Goal: Information Seeking & Learning: Learn about a topic

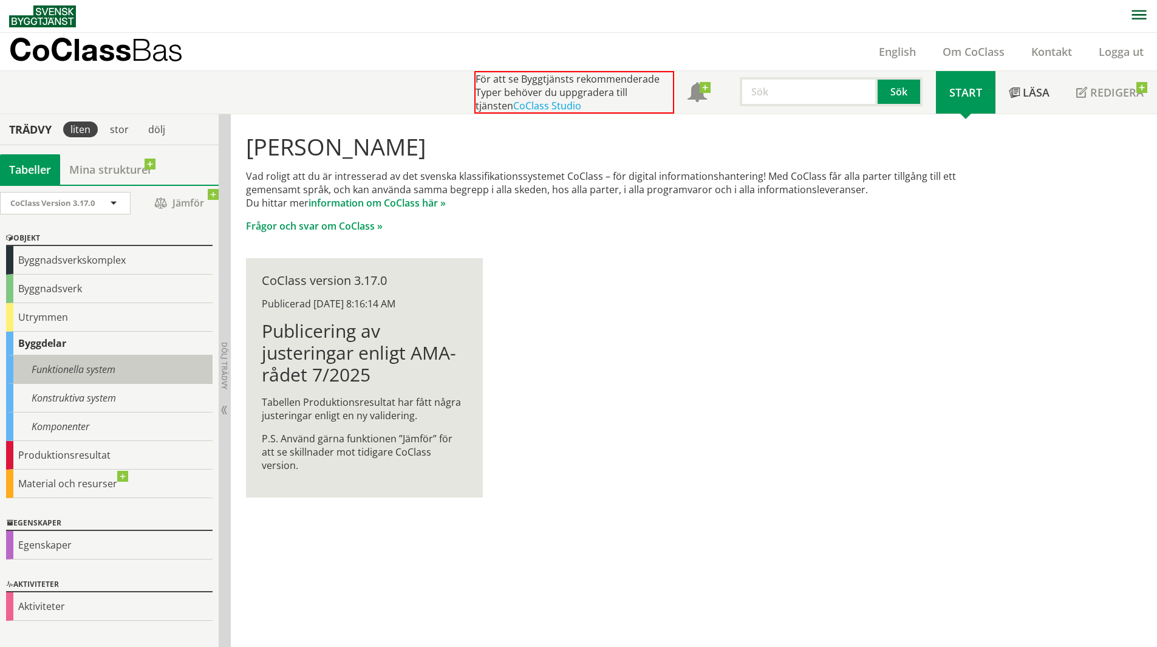
click at [87, 362] on div "Funktionella system" at bounding box center [109, 369] width 206 height 29
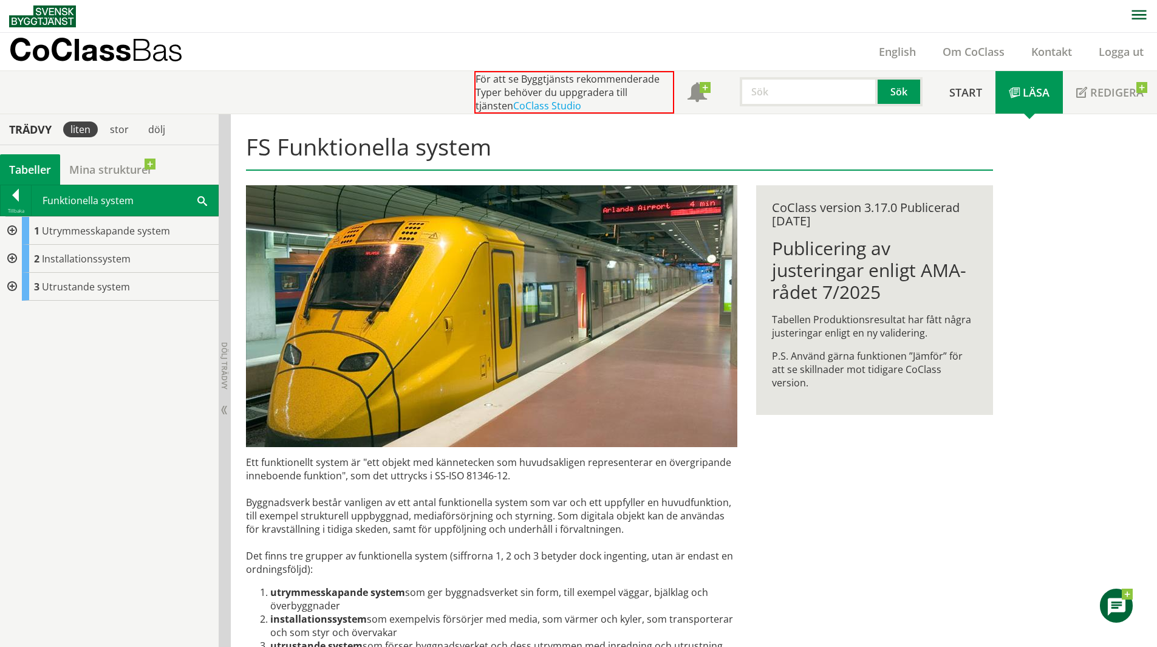
click at [12, 258] on div at bounding box center [11, 259] width 22 height 28
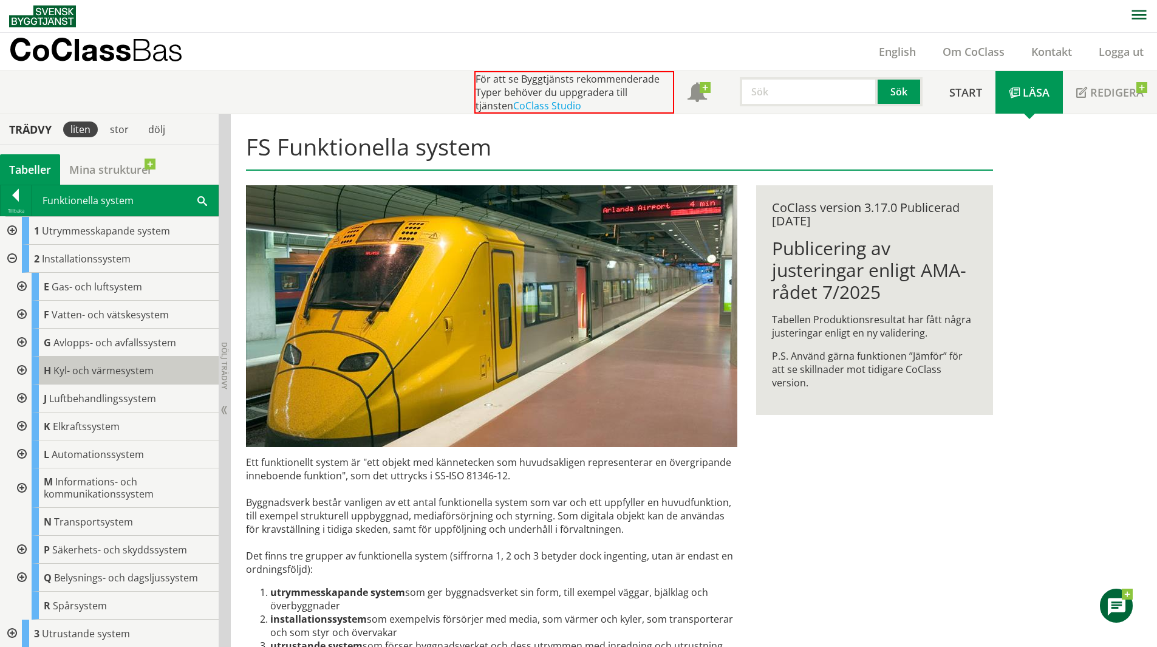
scroll to position [1, 0]
click at [17, 448] on div at bounding box center [21, 454] width 22 height 28
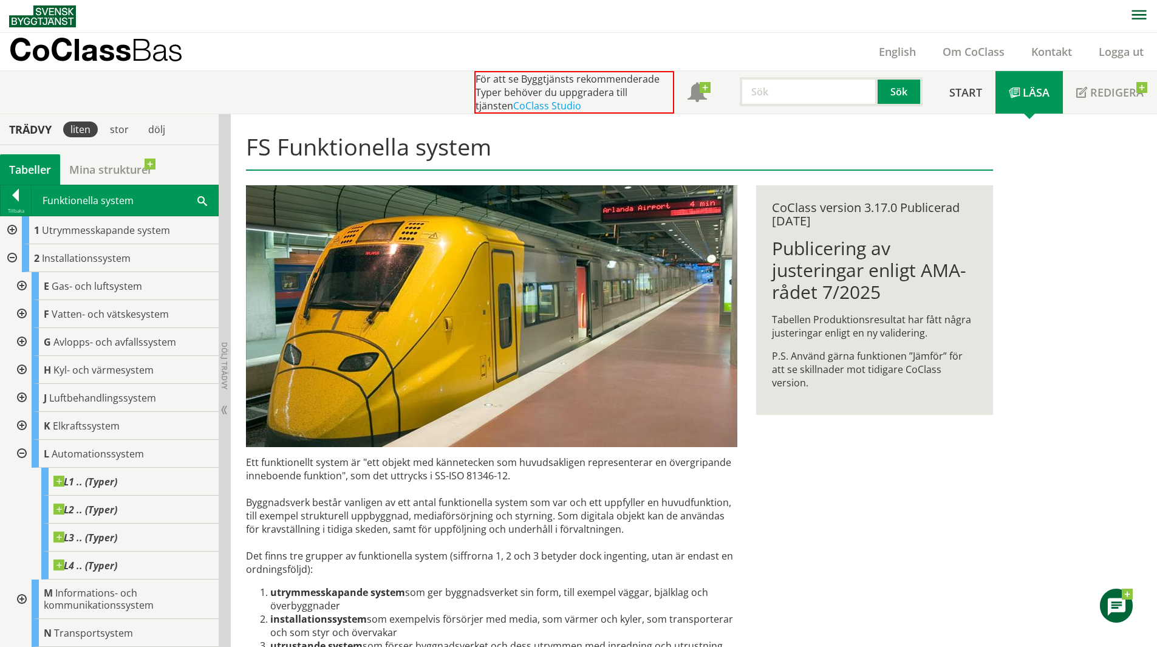
click at [21, 424] on div at bounding box center [21, 426] width 22 height 28
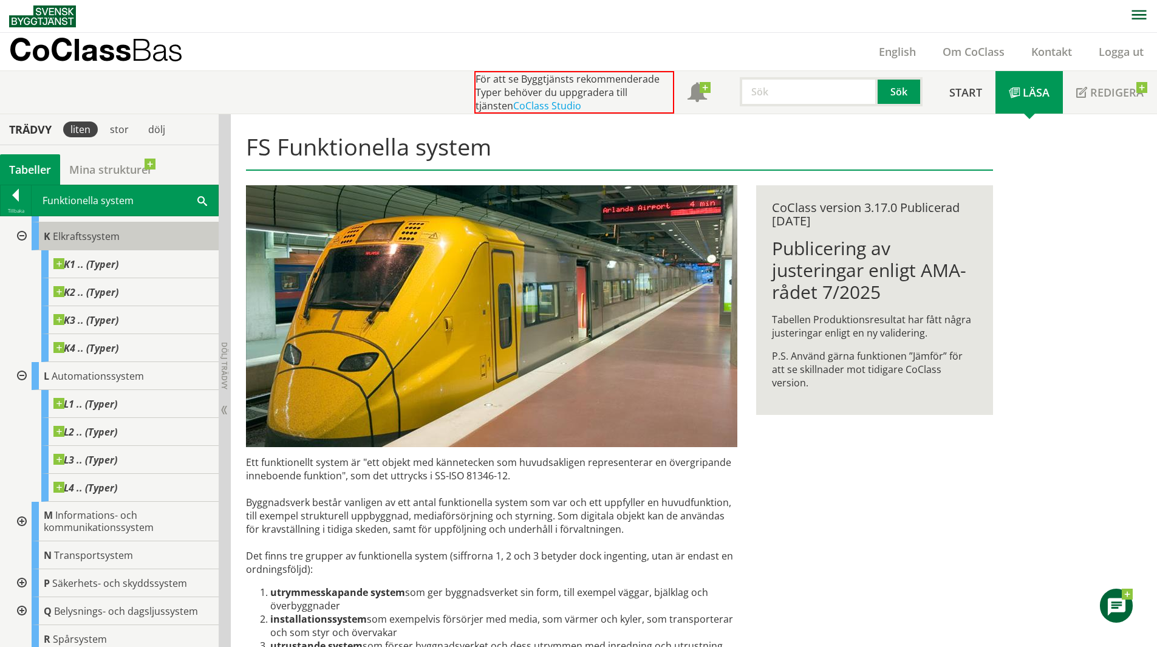
scroll to position [224, 0]
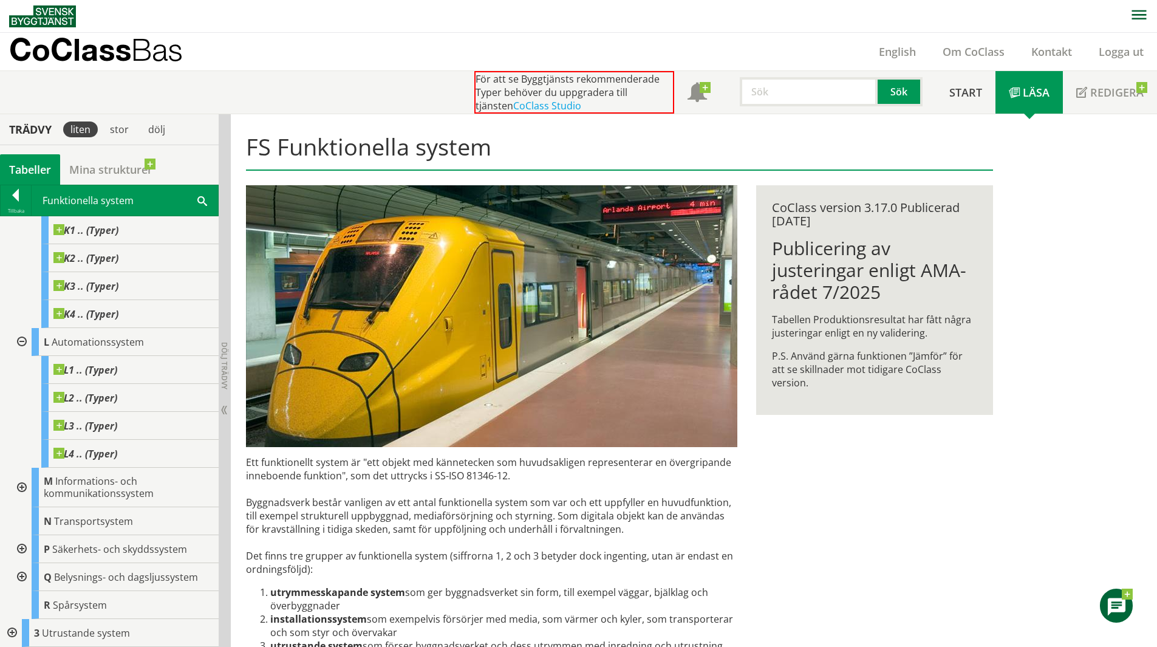
click at [19, 576] on div at bounding box center [21, 577] width 22 height 28
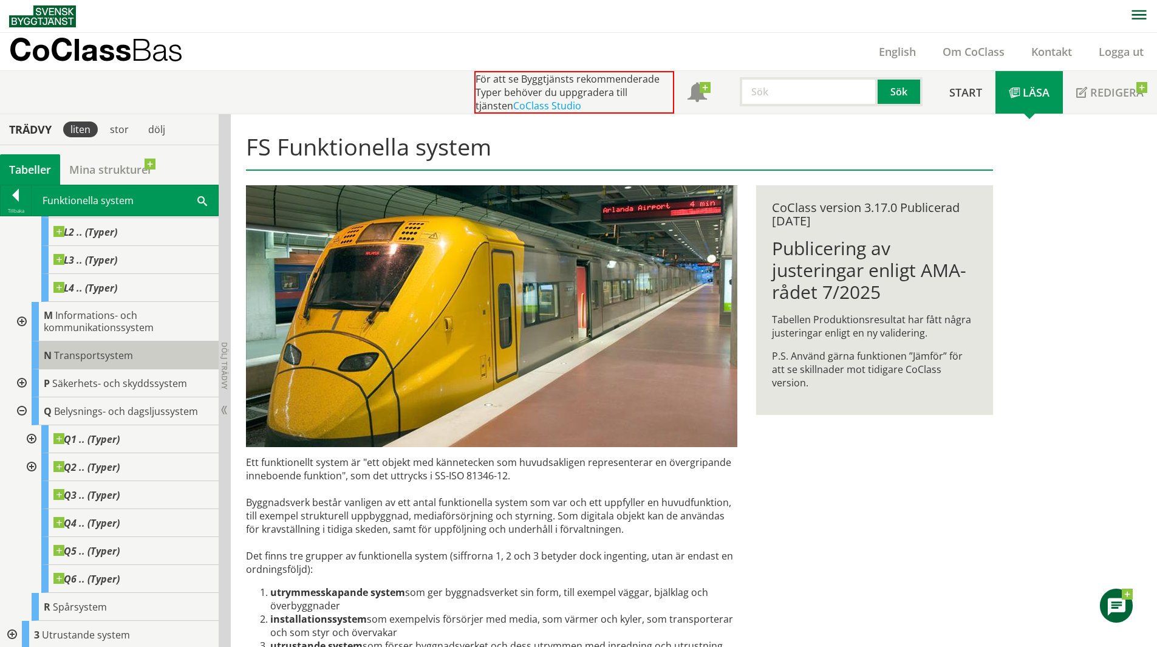
scroll to position [392, 0]
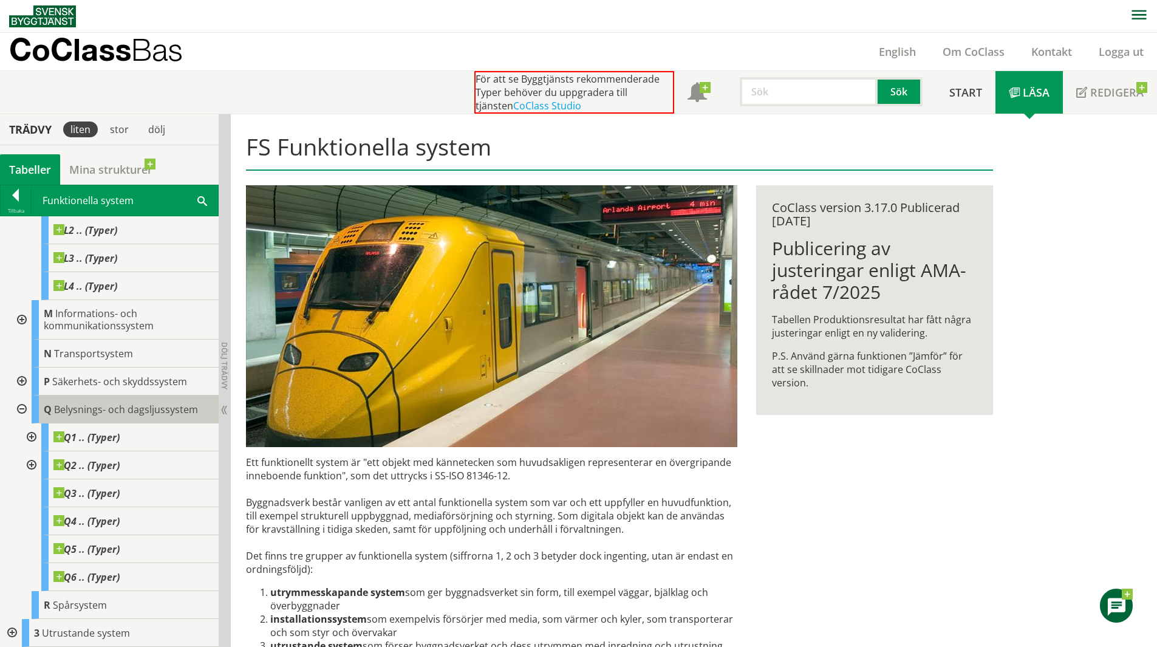
click at [120, 419] on div "Q Belysnings- och dagsljussystem" at bounding box center [125, 409] width 187 height 28
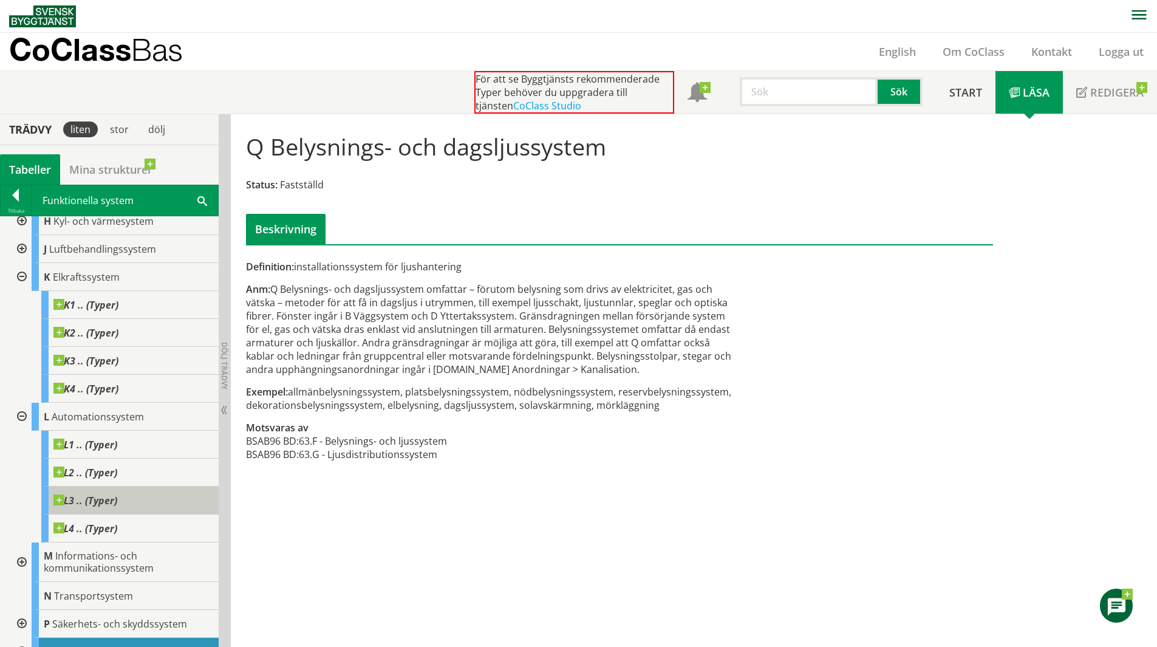
scroll to position [149, 0]
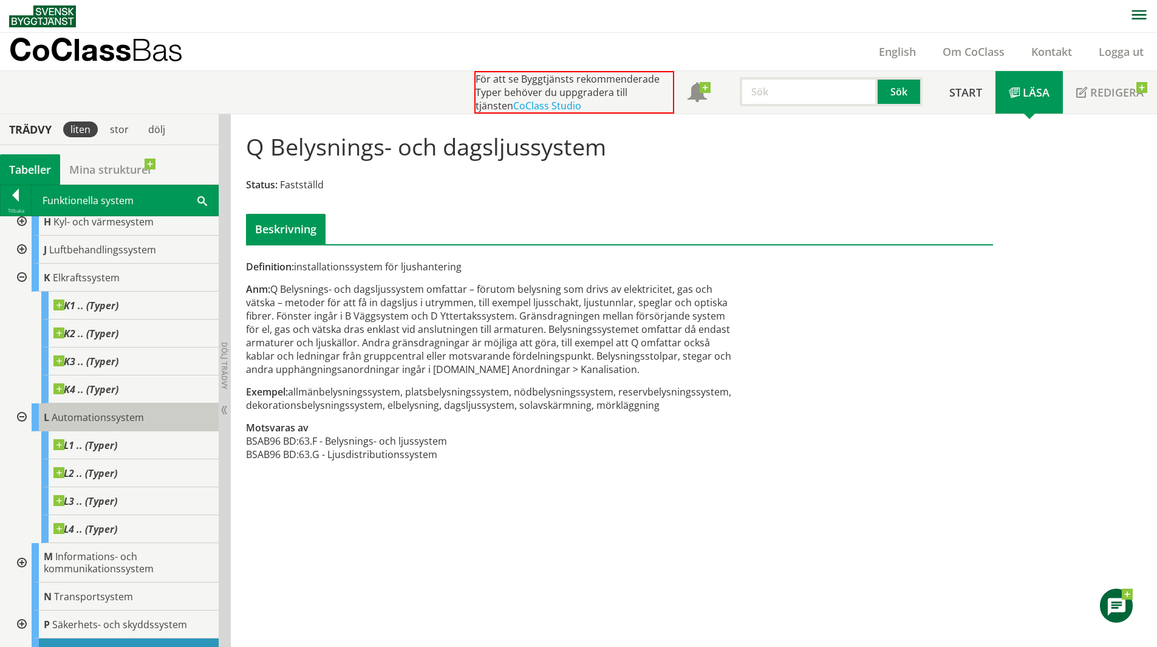
click at [98, 413] on span "Automationssystem" at bounding box center [98, 416] width 92 height 13
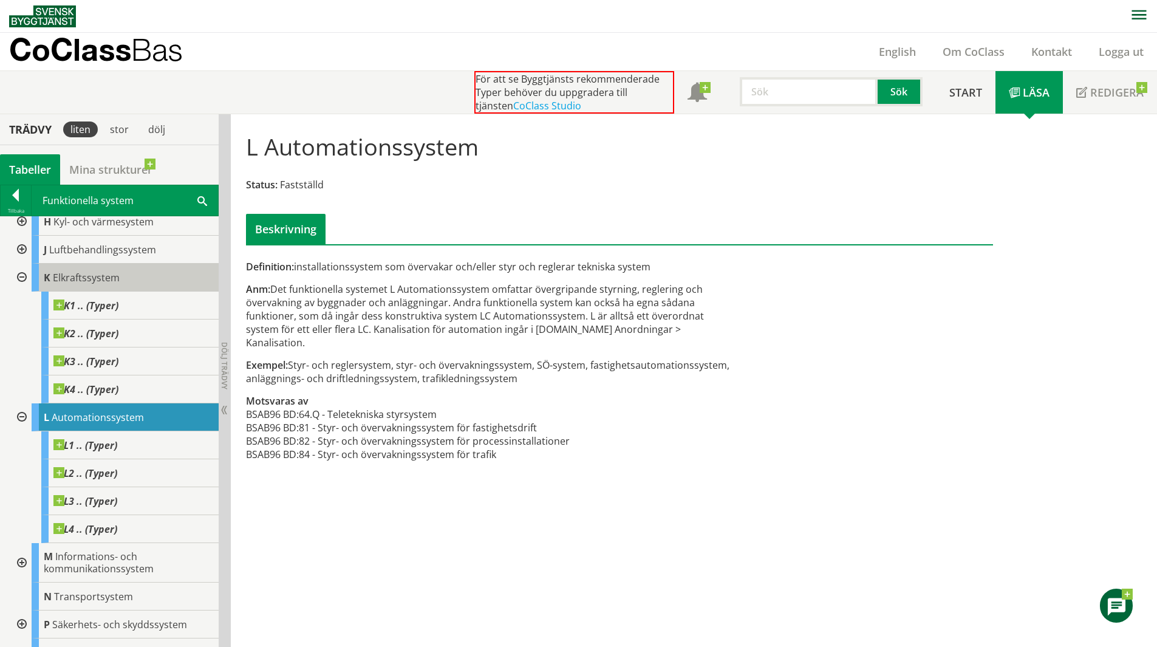
click at [105, 279] on span "Elkraftssystem" at bounding box center [86, 277] width 67 height 13
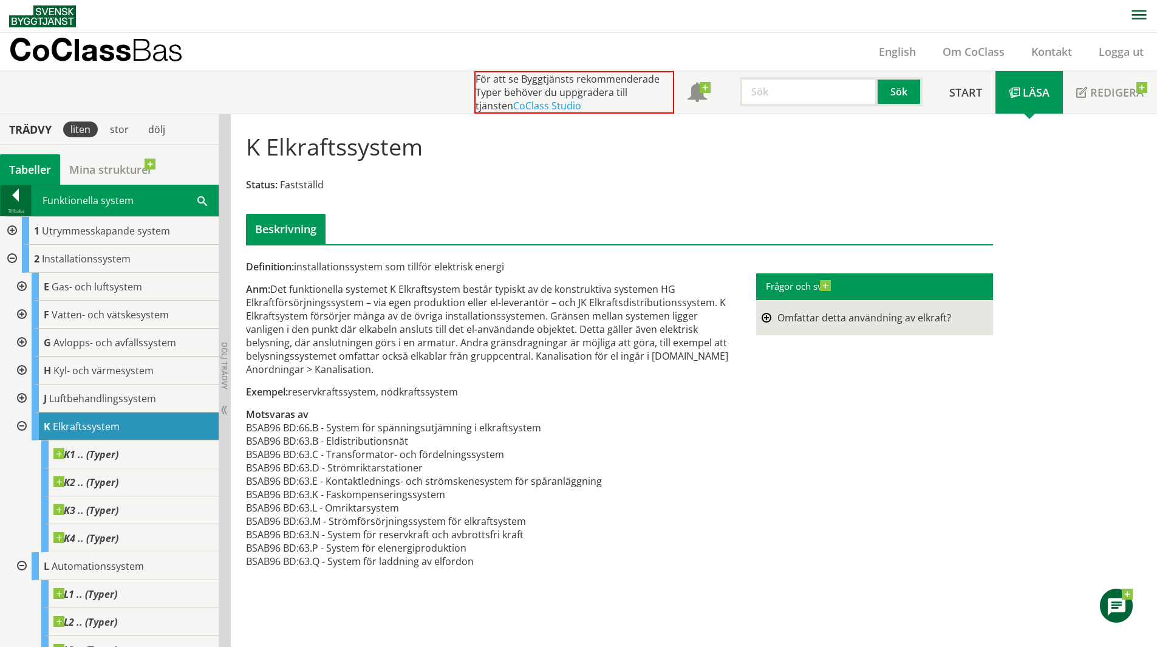
click at [16, 198] on div at bounding box center [16, 197] width 30 height 17
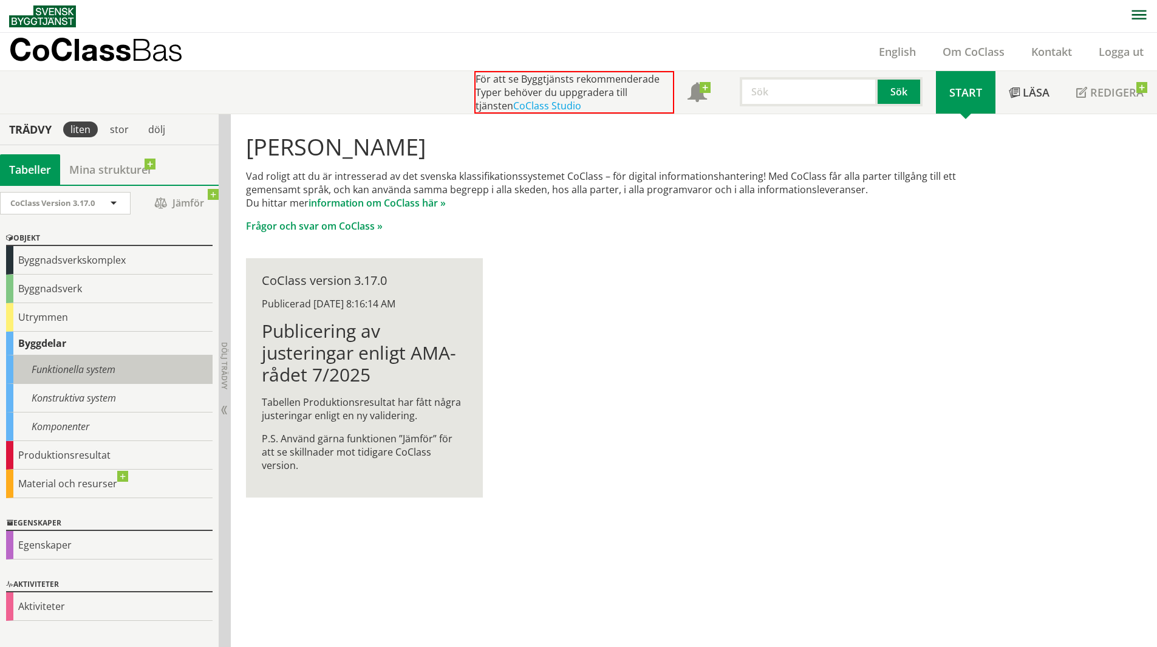
click at [93, 374] on div "Funktionella system" at bounding box center [109, 369] width 206 height 29
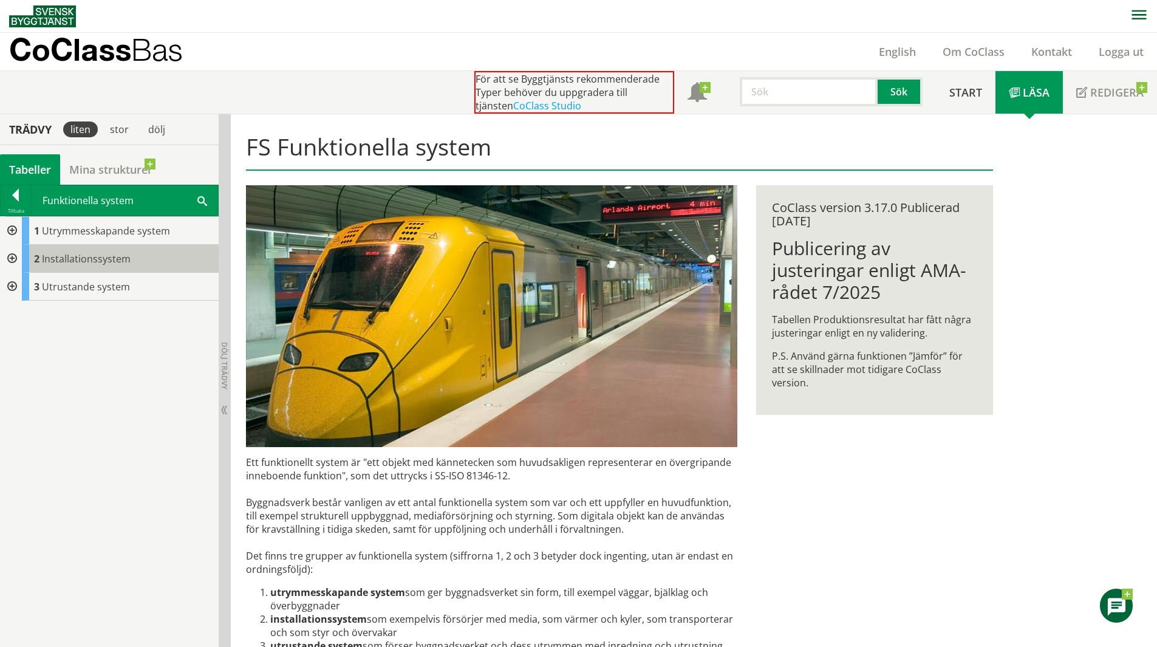
click at [97, 253] on span "Installationssystem" at bounding box center [86, 258] width 89 height 13
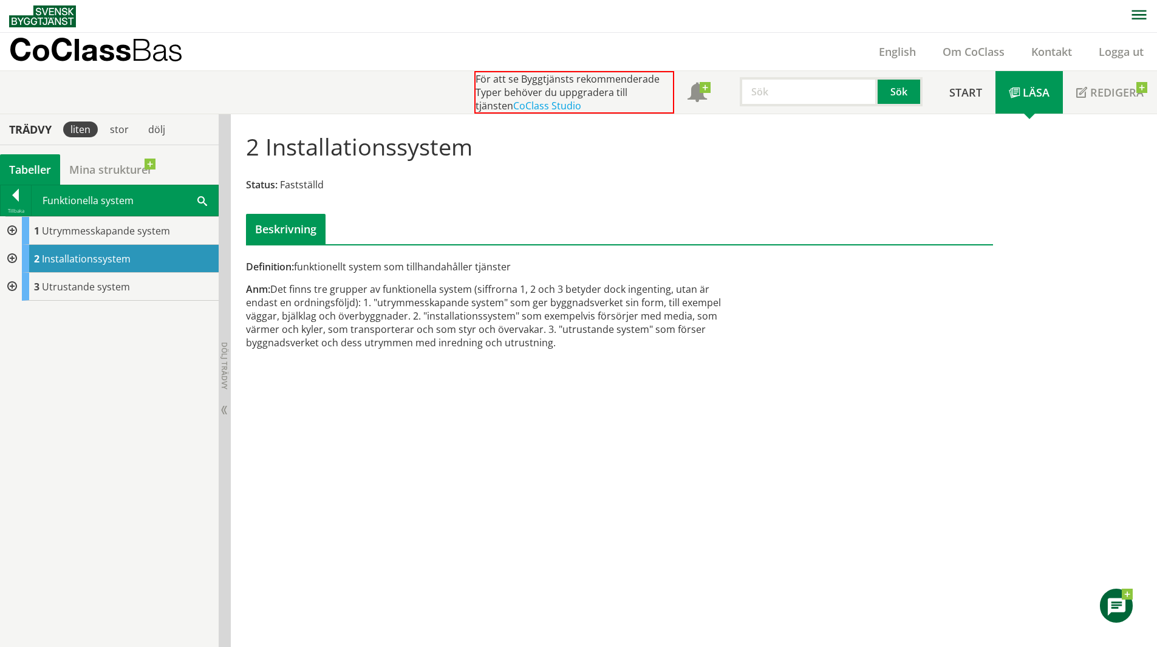
click at [18, 256] on div at bounding box center [11, 259] width 22 height 28
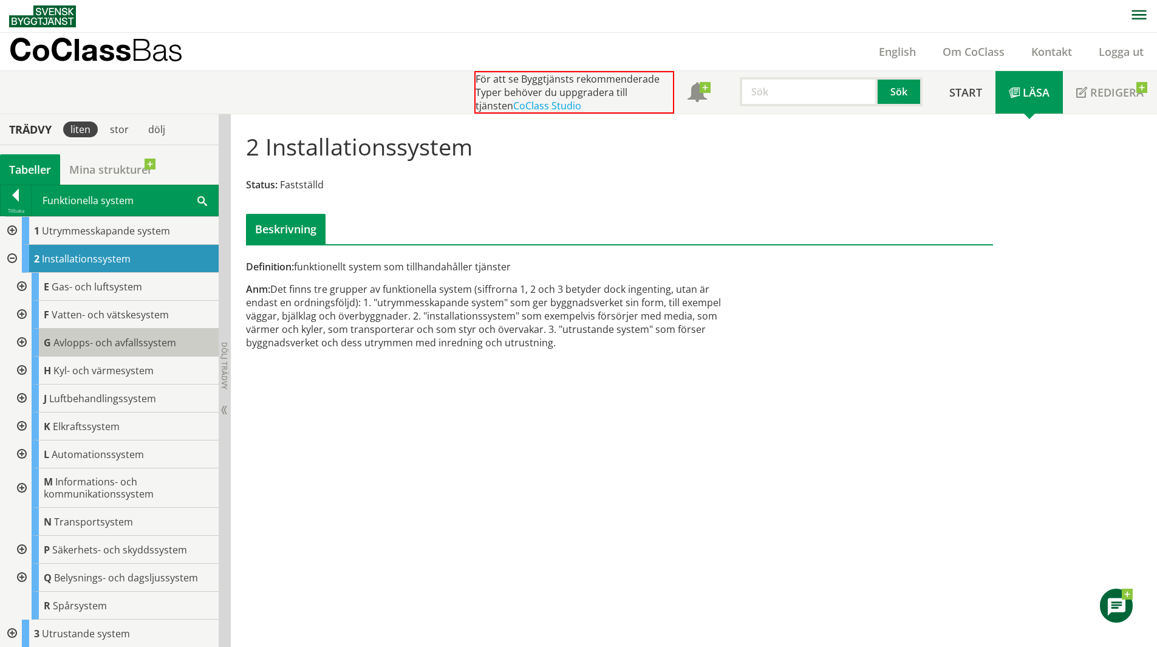
scroll to position [1, 0]
click at [20, 574] on div at bounding box center [21, 577] width 22 height 28
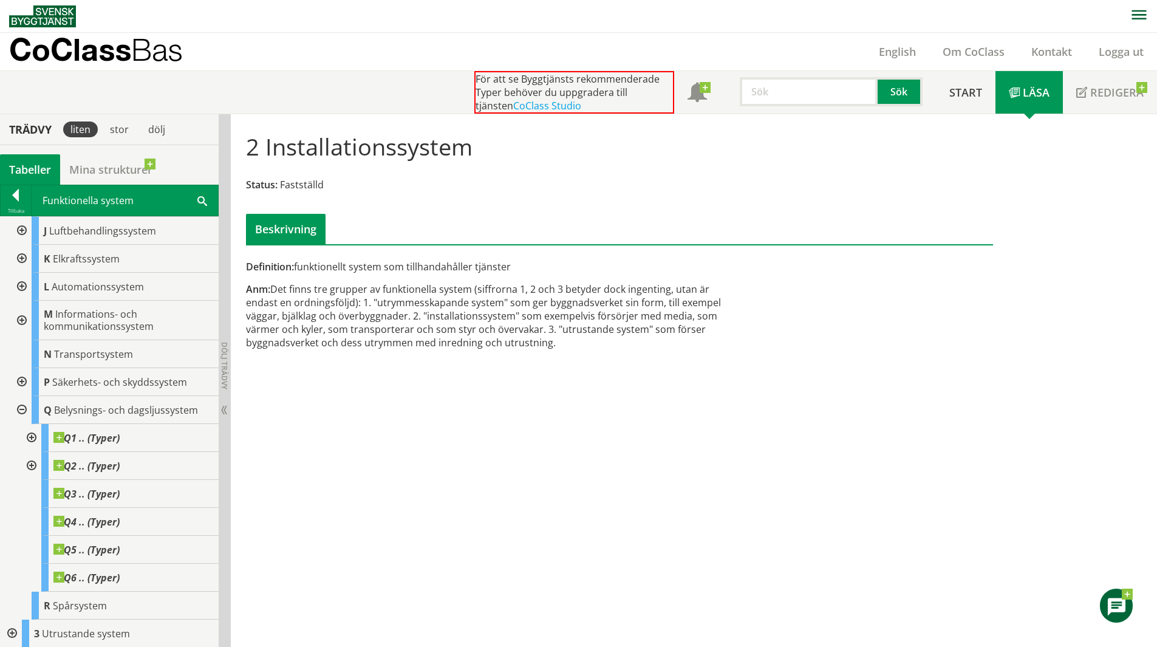
scroll to position [168, 0]
click at [33, 437] on div at bounding box center [30, 437] width 22 height 28
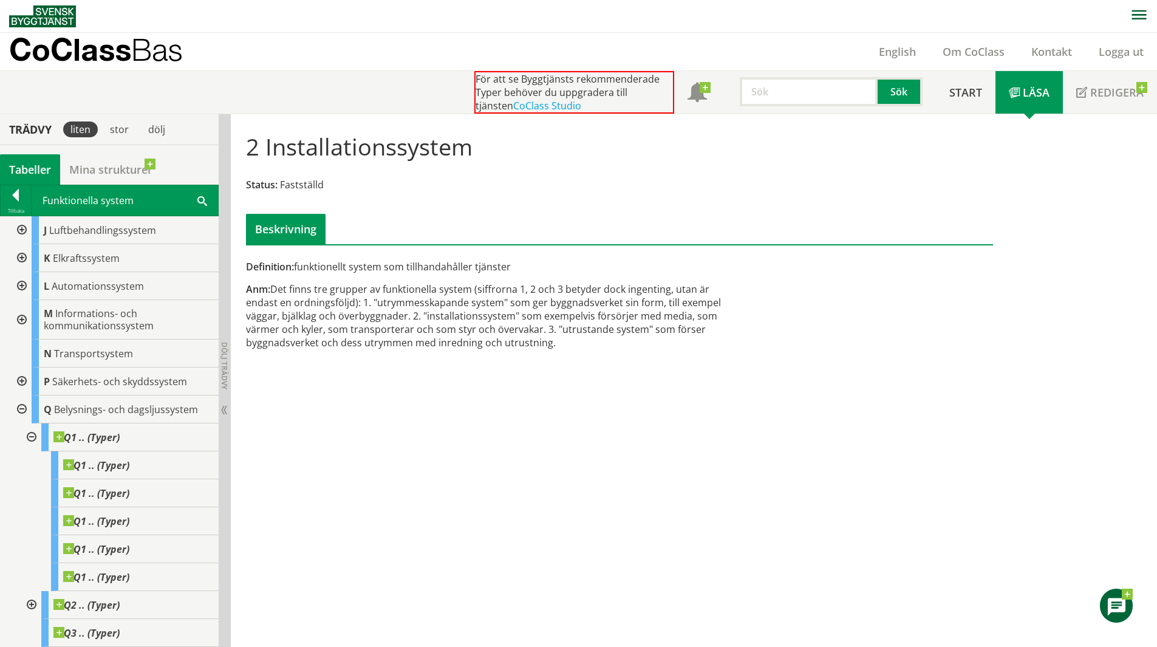
click at [33, 437] on div at bounding box center [30, 437] width 22 height 28
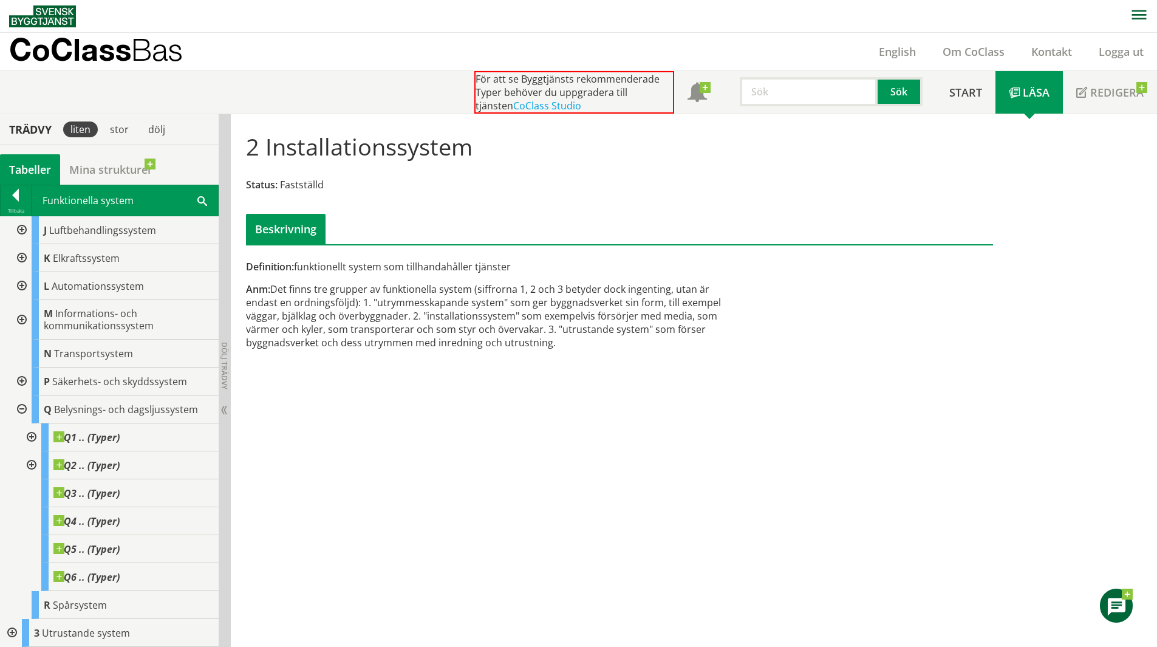
click at [20, 411] on div at bounding box center [21, 409] width 22 height 28
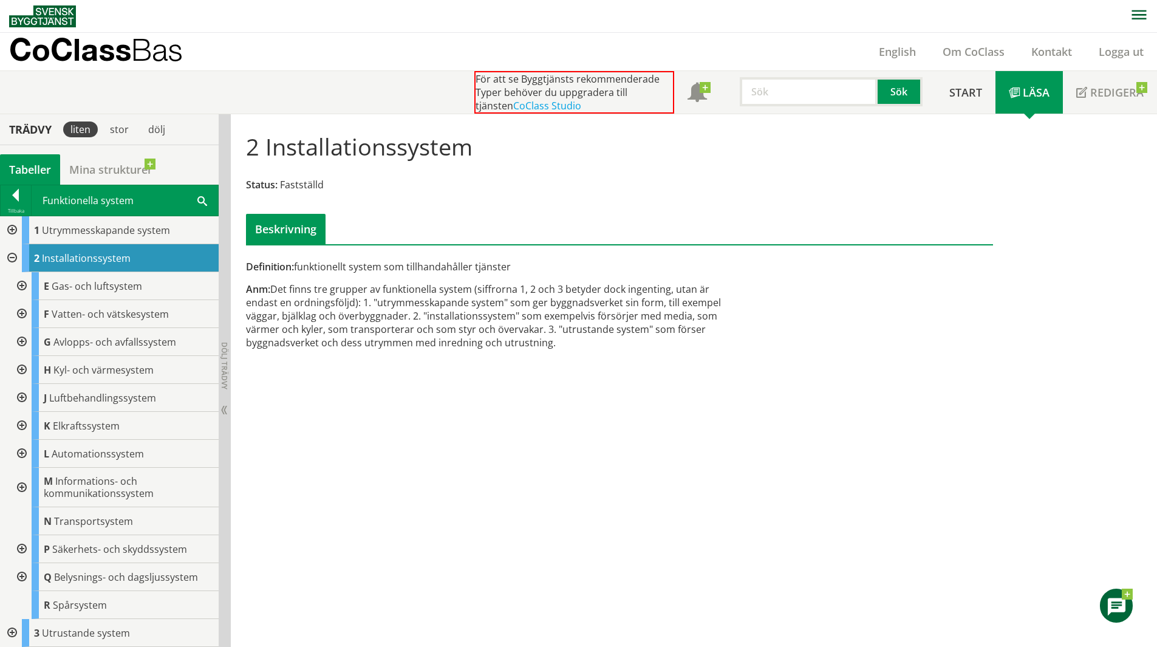
scroll to position [1, 0]
click at [14, 258] on div at bounding box center [11, 258] width 22 height 28
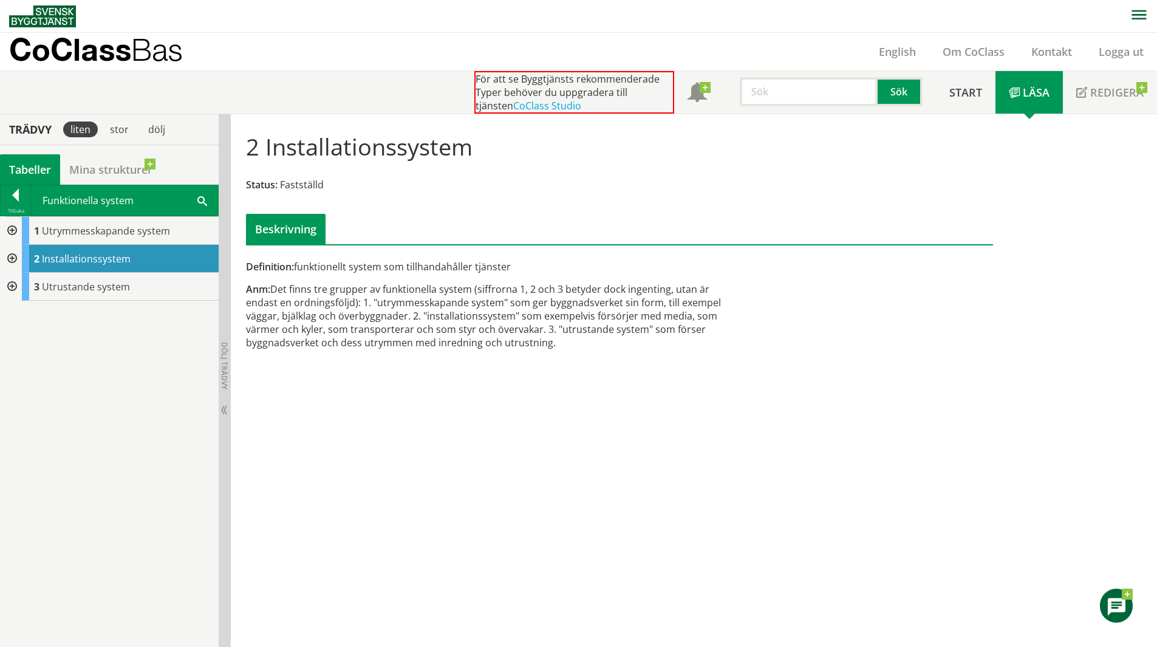
scroll to position [0, 0]
click at [14, 200] on div at bounding box center [16, 197] width 30 height 17
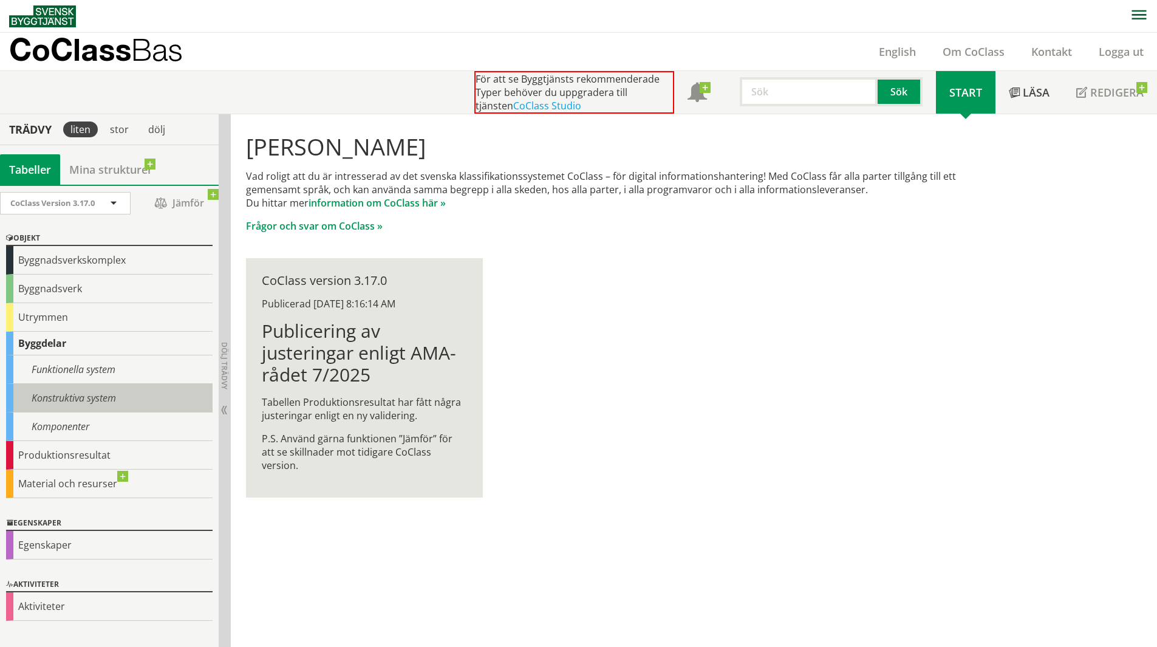
click at [78, 400] on div "Konstruktiva system" at bounding box center [109, 398] width 206 height 29
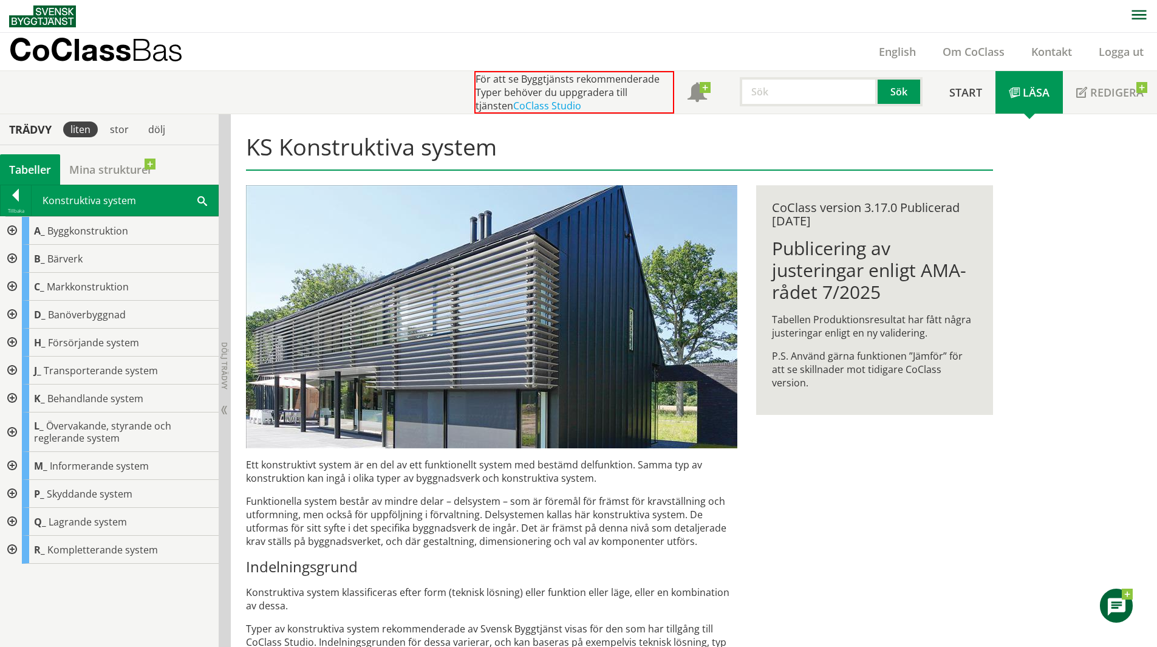
click at [12, 523] on div at bounding box center [11, 522] width 22 height 28
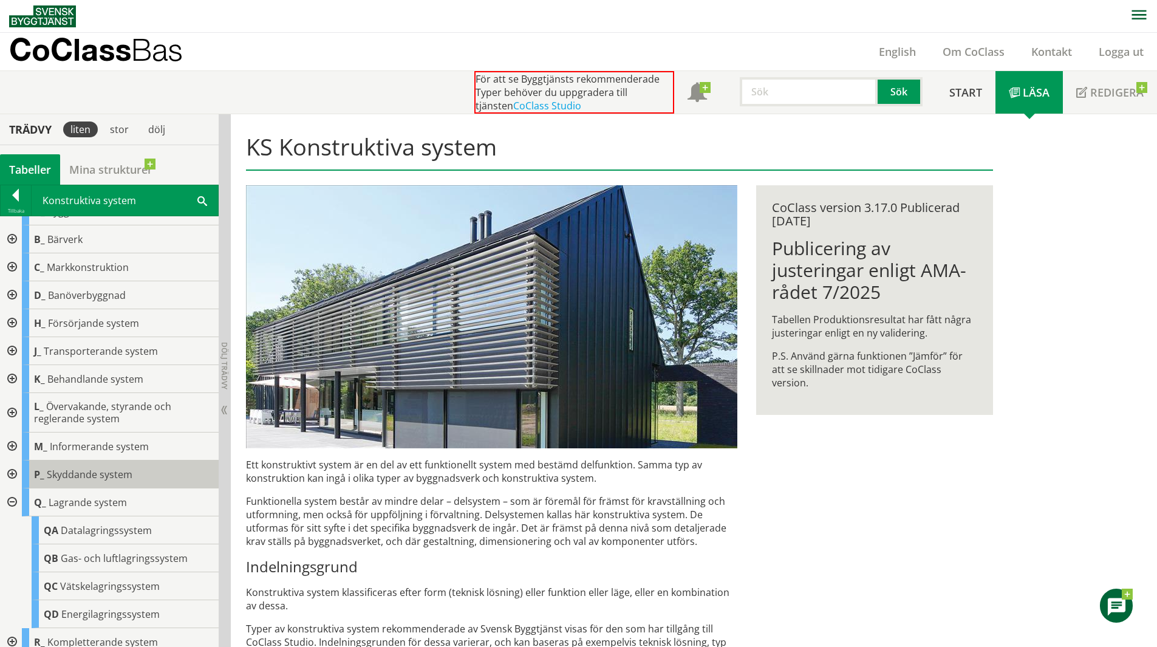
scroll to position [29, 0]
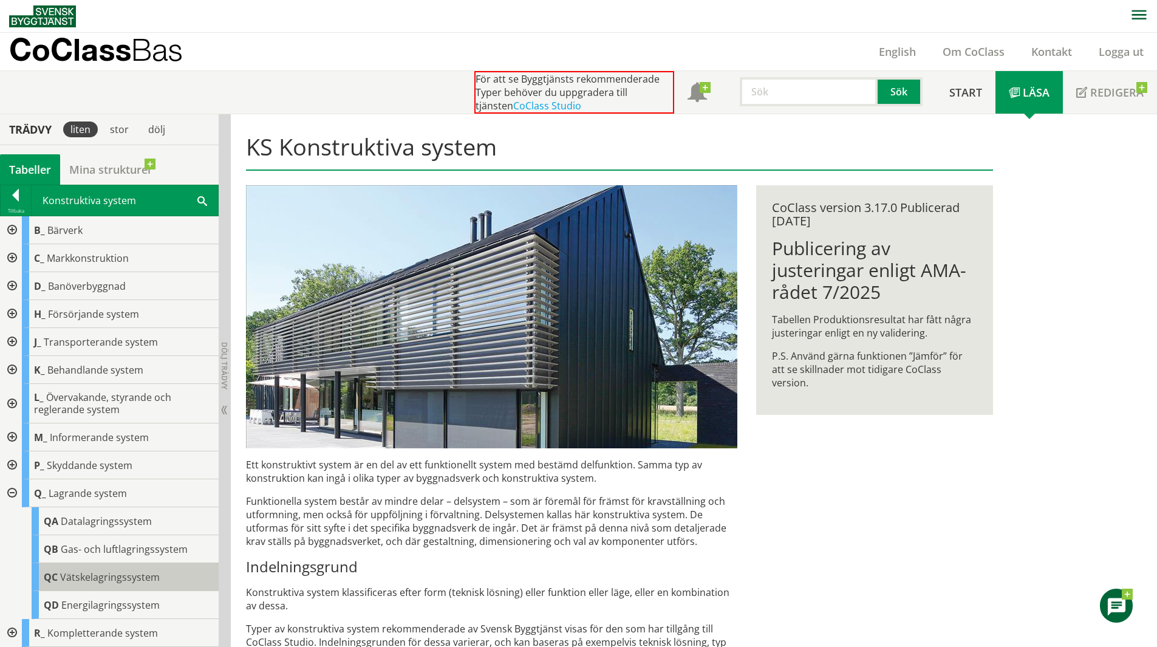
click at [86, 573] on span "Vätskelagringssystem" at bounding box center [110, 576] width 100 height 13
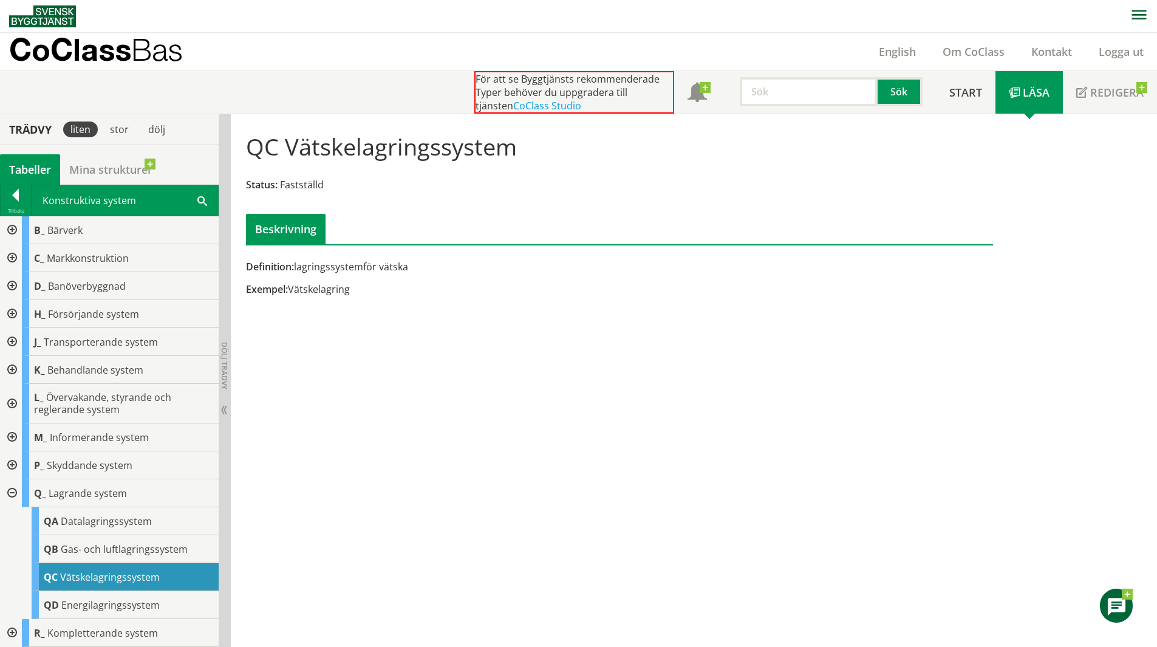
click at [10, 489] on div at bounding box center [11, 493] width 22 height 28
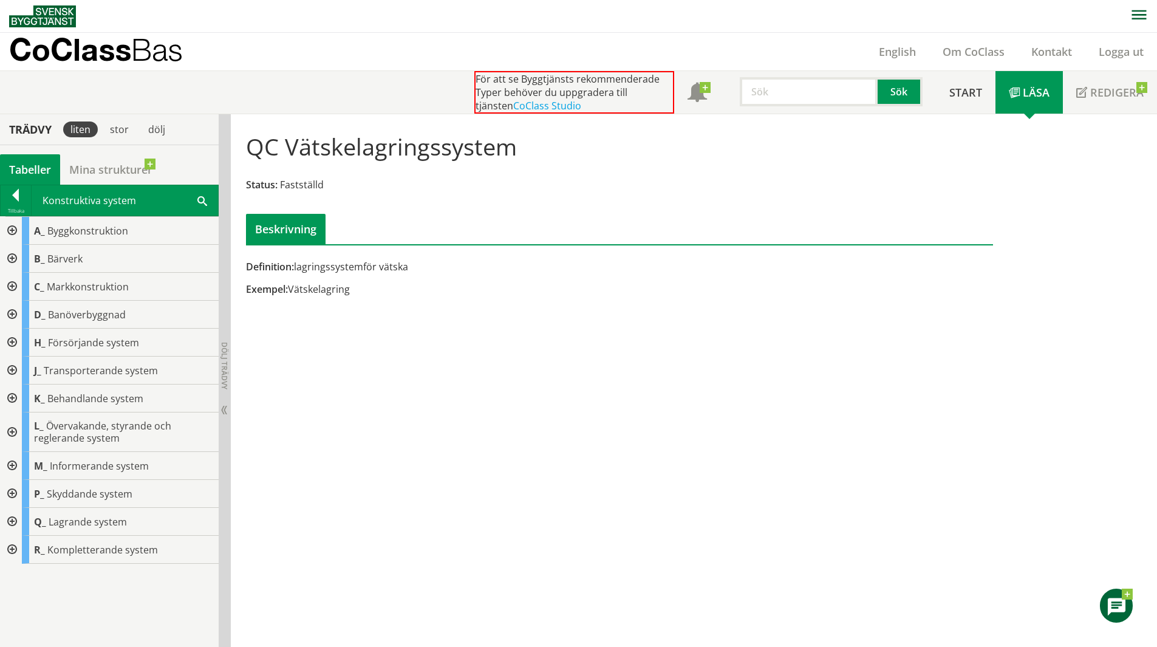
click at [10, 489] on div at bounding box center [11, 494] width 22 height 28
click at [12, 489] on div at bounding box center [11, 494] width 22 height 28
click at [12, 340] on div at bounding box center [11, 342] width 22 height 28
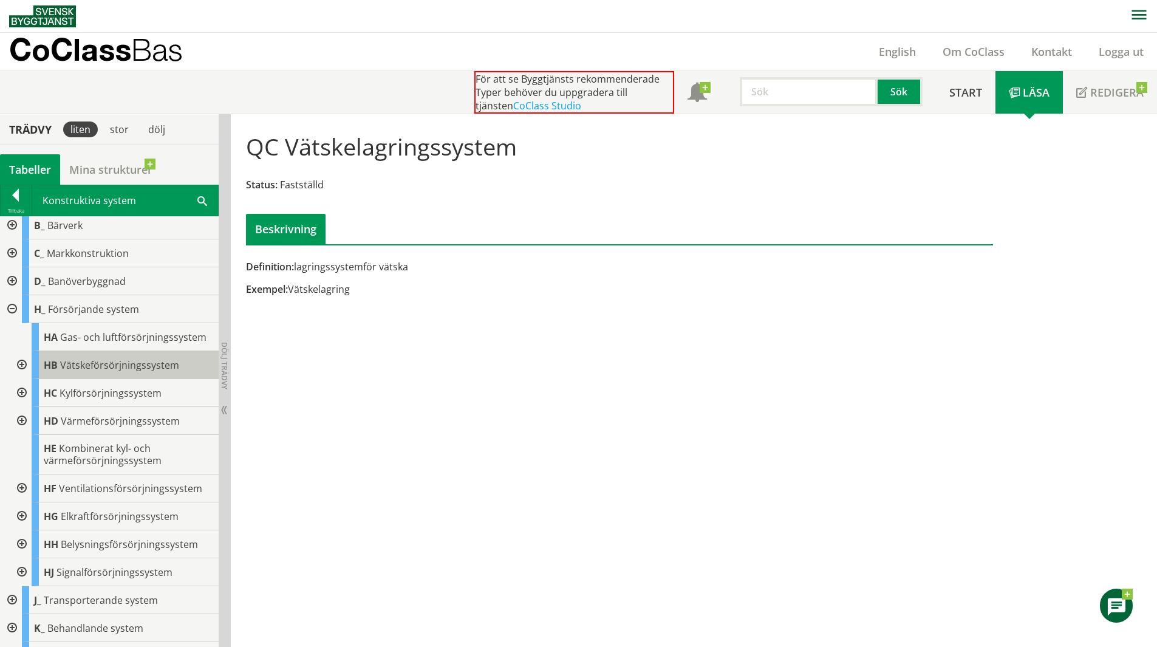
scroll to position [61, 0]
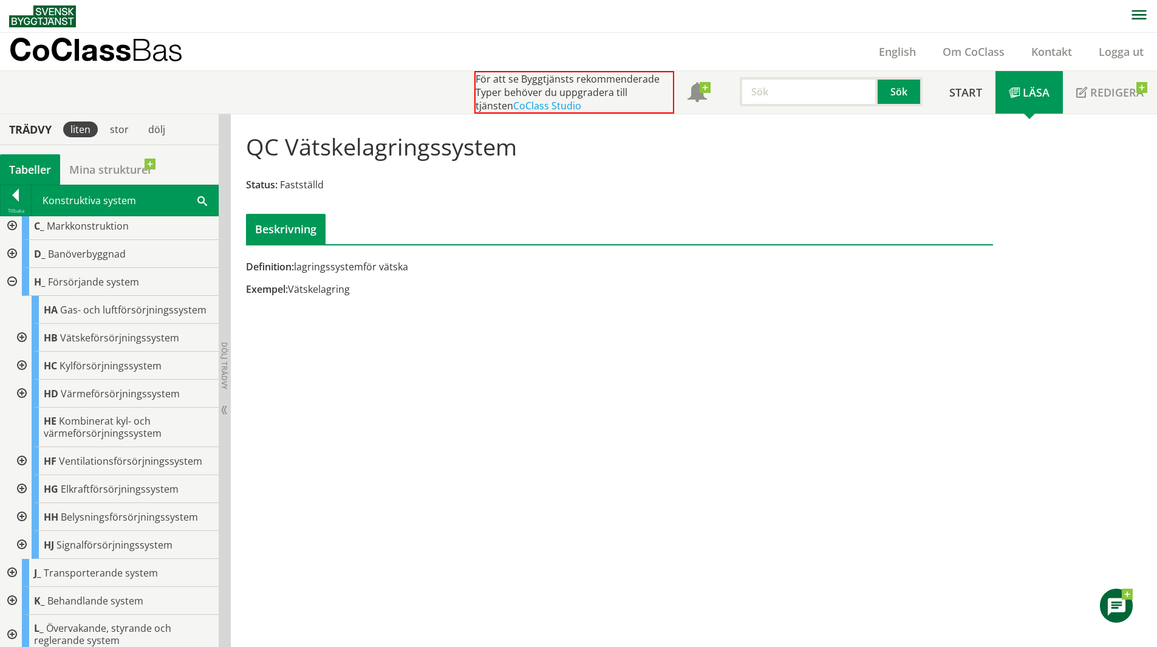
click at [8, 281] on div at bounding box center [11, 282] width 22 height 28
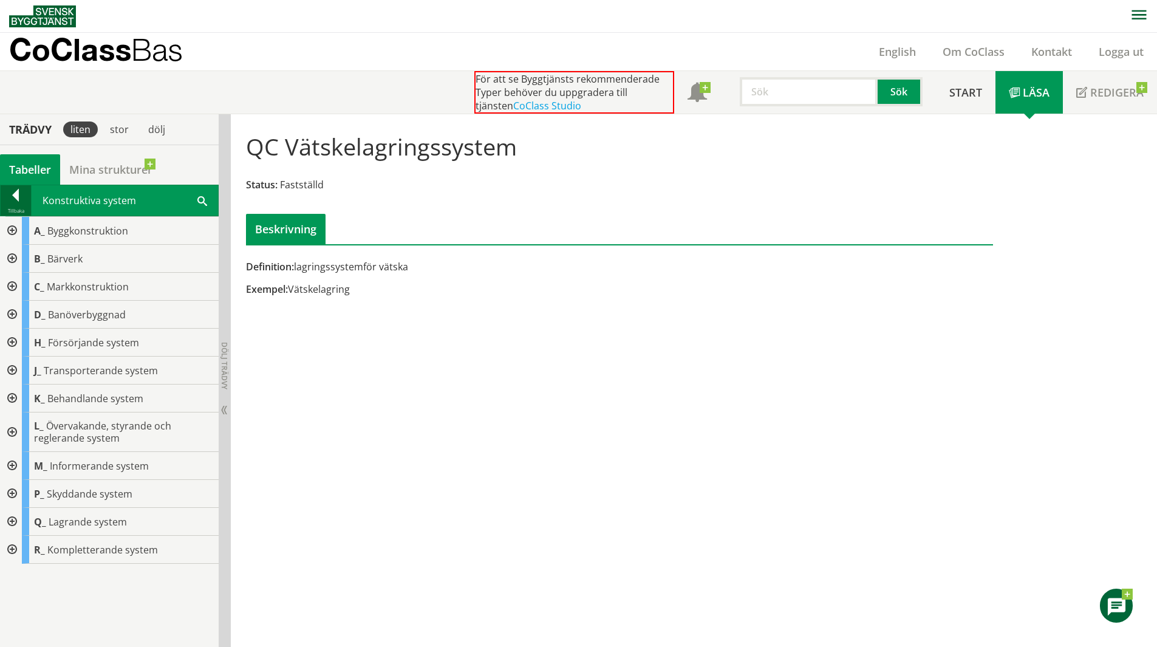
click at [15, 194] on div at bounding box center [16, 197] width 30 height 17
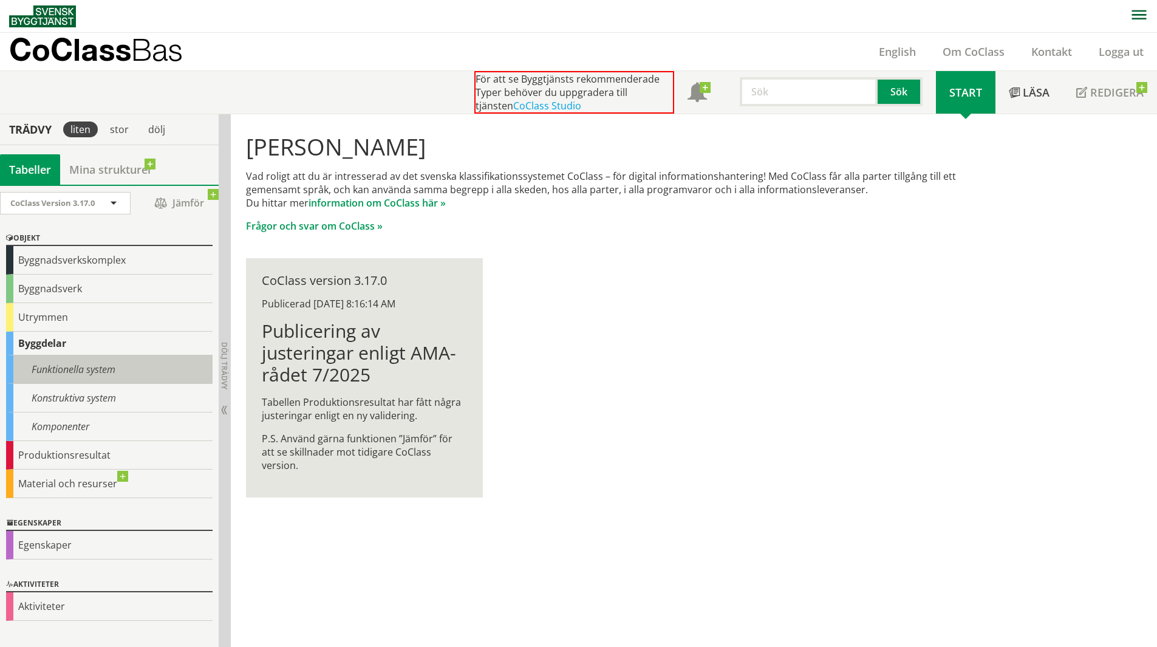
click at [61, 371] on div "Funktionella system" at bounding box center [109, 369] width 206 height 29
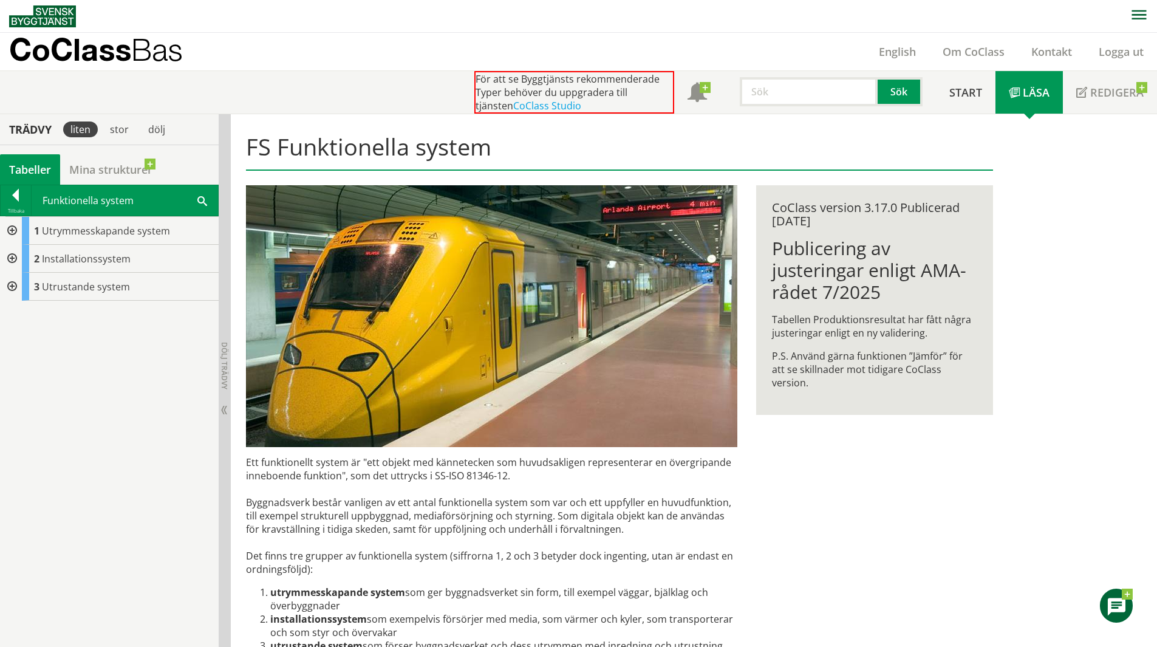
click at [10, 253] on div at bounding box center [11, 259] width 22 height 28
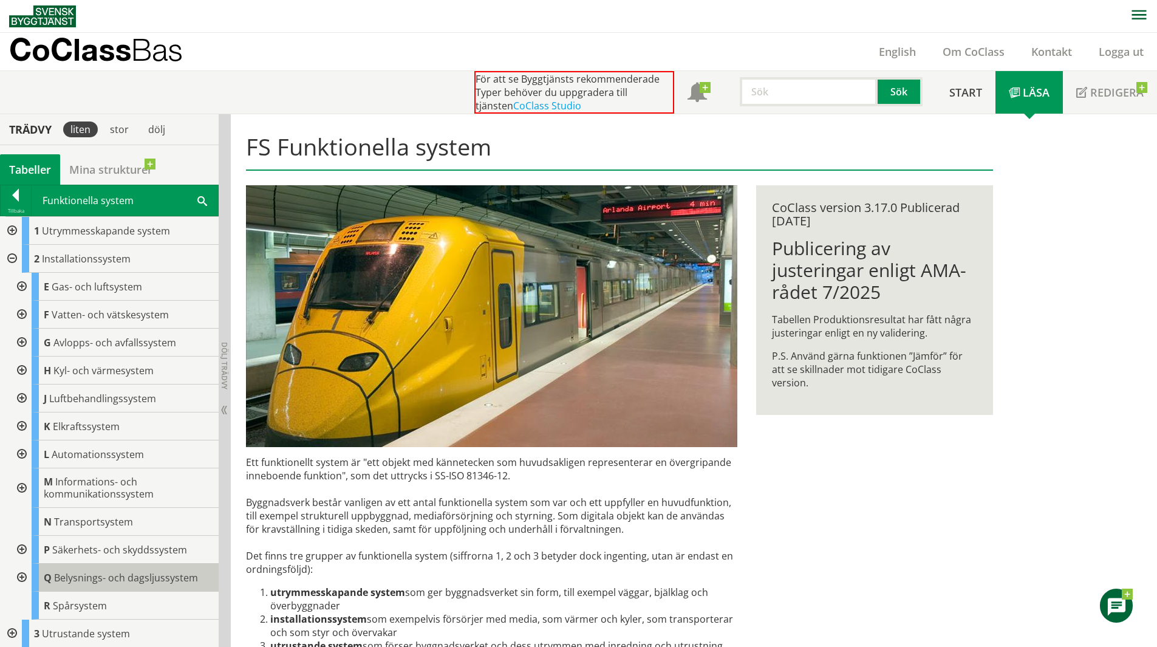
click at [89, 577] on span "Belysnings- och dagsljussystem" at bounding box center [126, 577] width 144 height 13
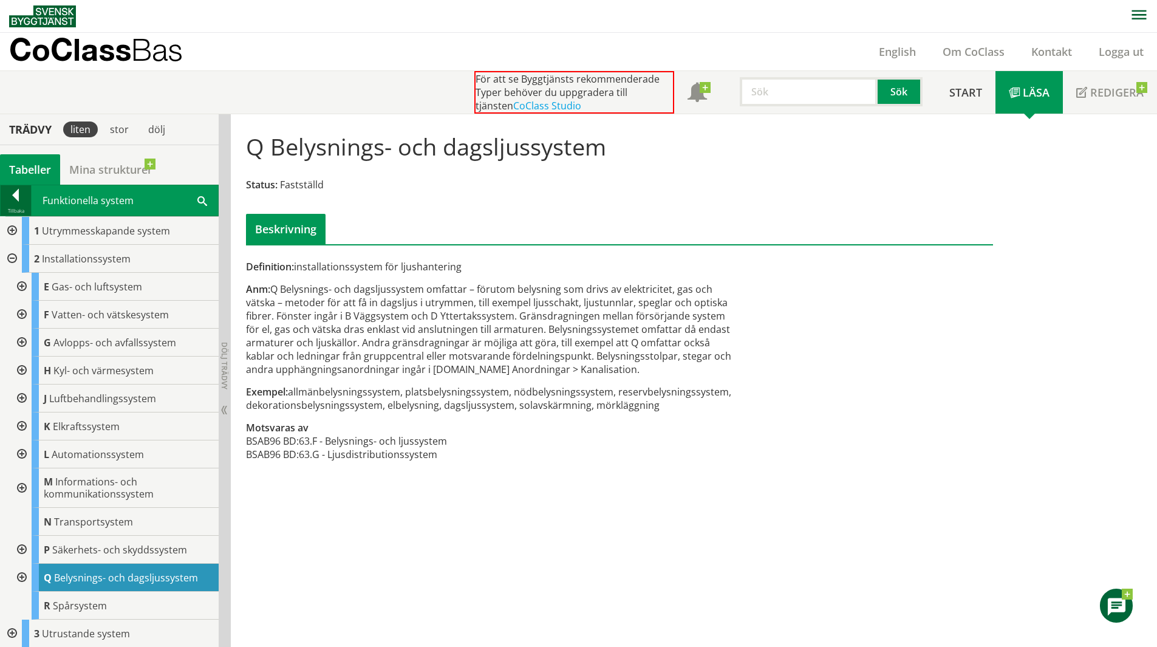
click at [3, 197] on div at bounding box center [16, 197] width 30 height 17
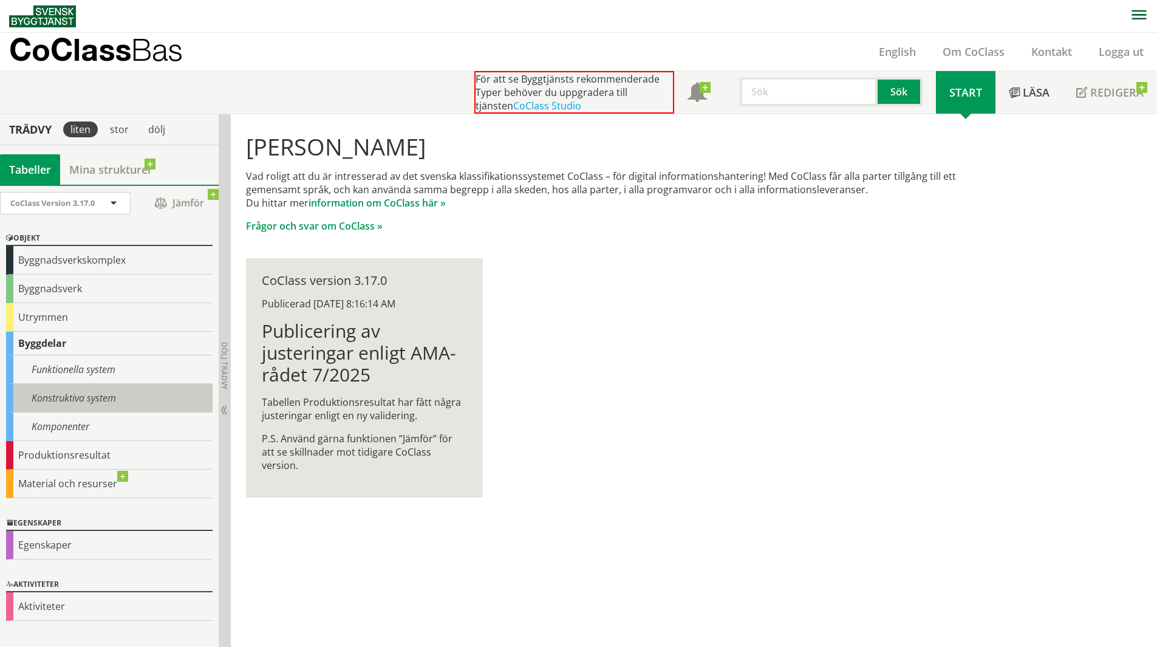
click at [61, 395] on div "Konstruktiva system" at bounding box center [109, 398] width 206 height 29
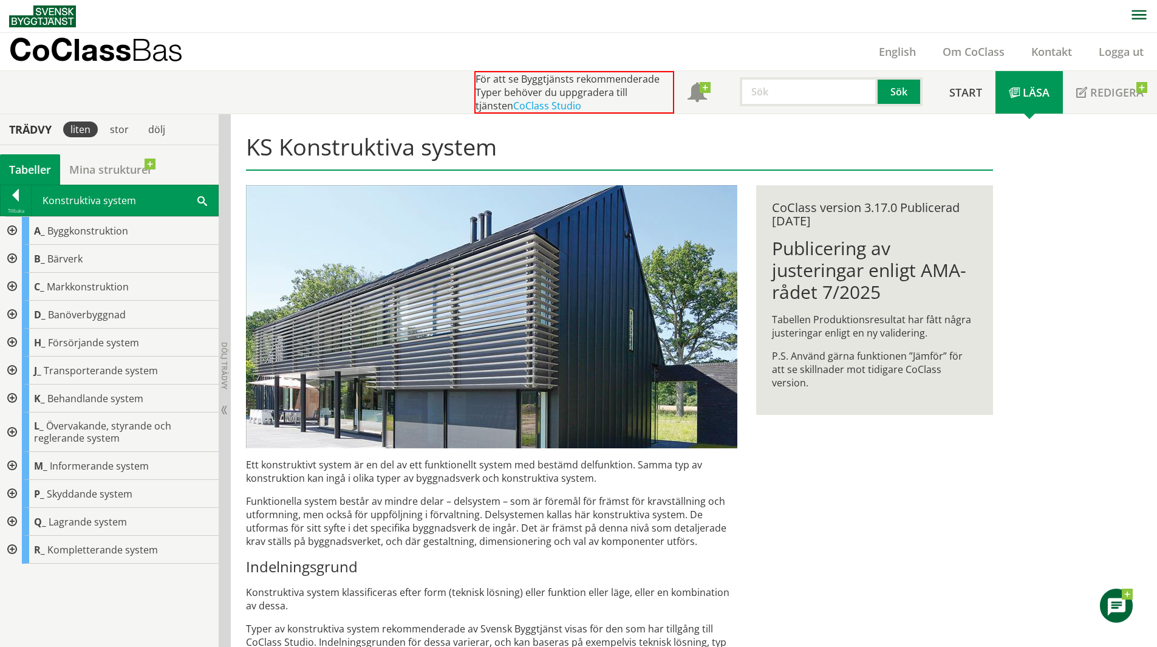
click at [5, 519] on div at bounding box center [11, 522] width 22 height 28
click at [10, 519] on div at bounding box center [11, 522] width 22 height 28
click at [10, 340] on div at bounding box center [11, 342] width 22 height 28
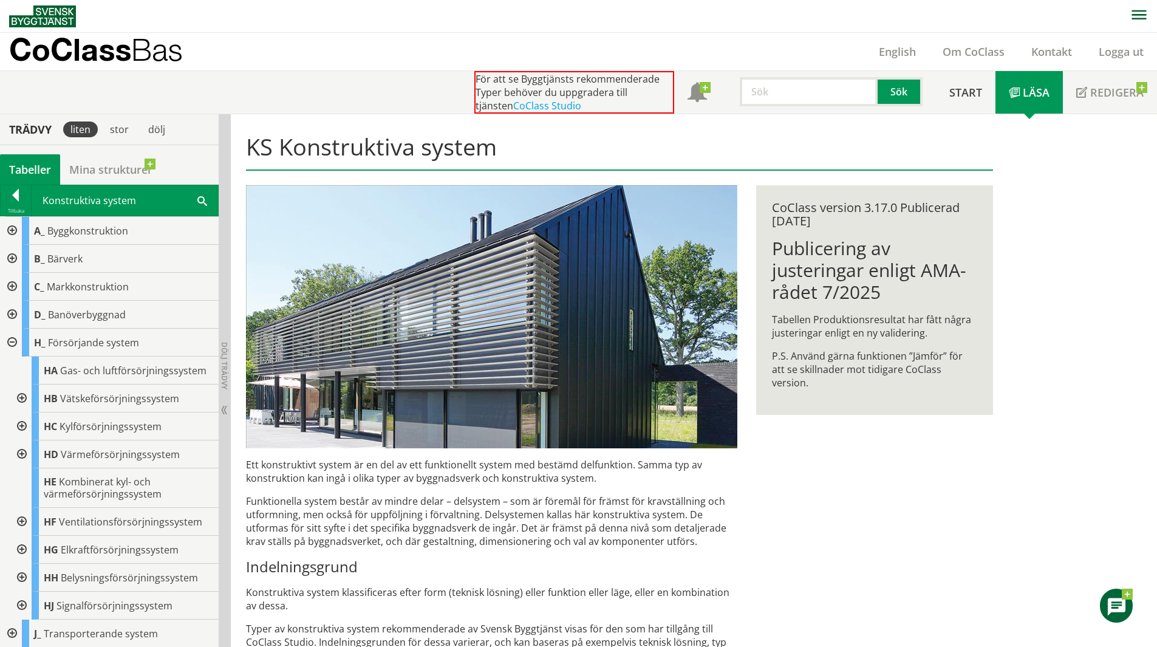
click at [12, 277] on div at bounding box center [11, 287] width 22 height 28
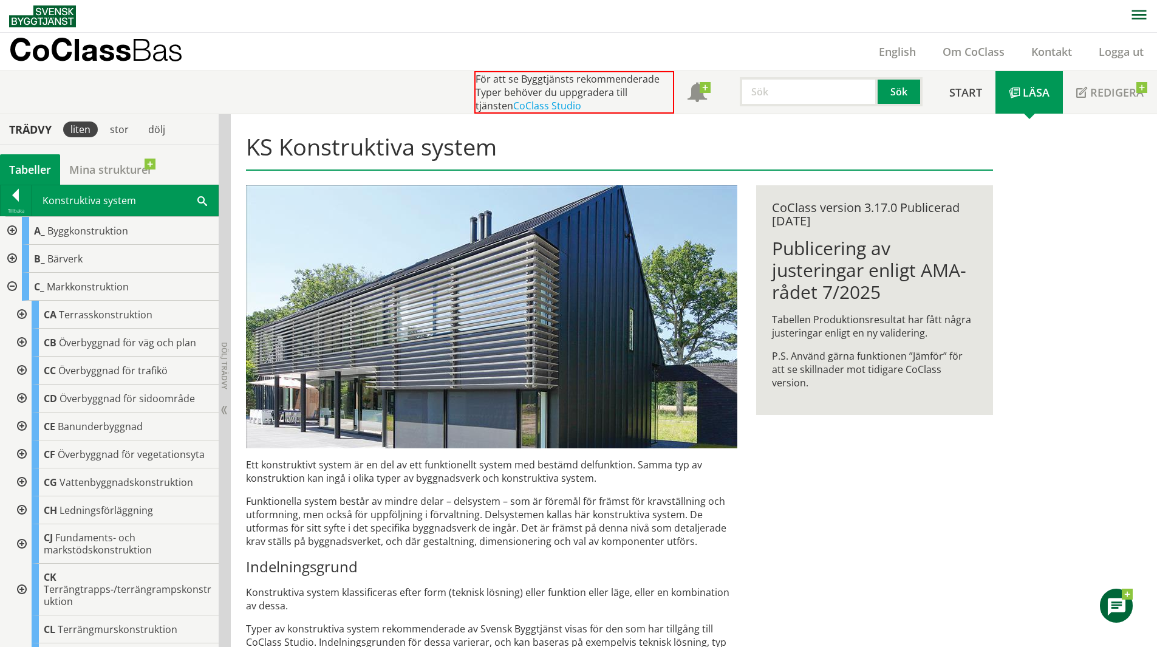
click at [9, 288] on div at bounding box center [11, 287] width 22 height 28
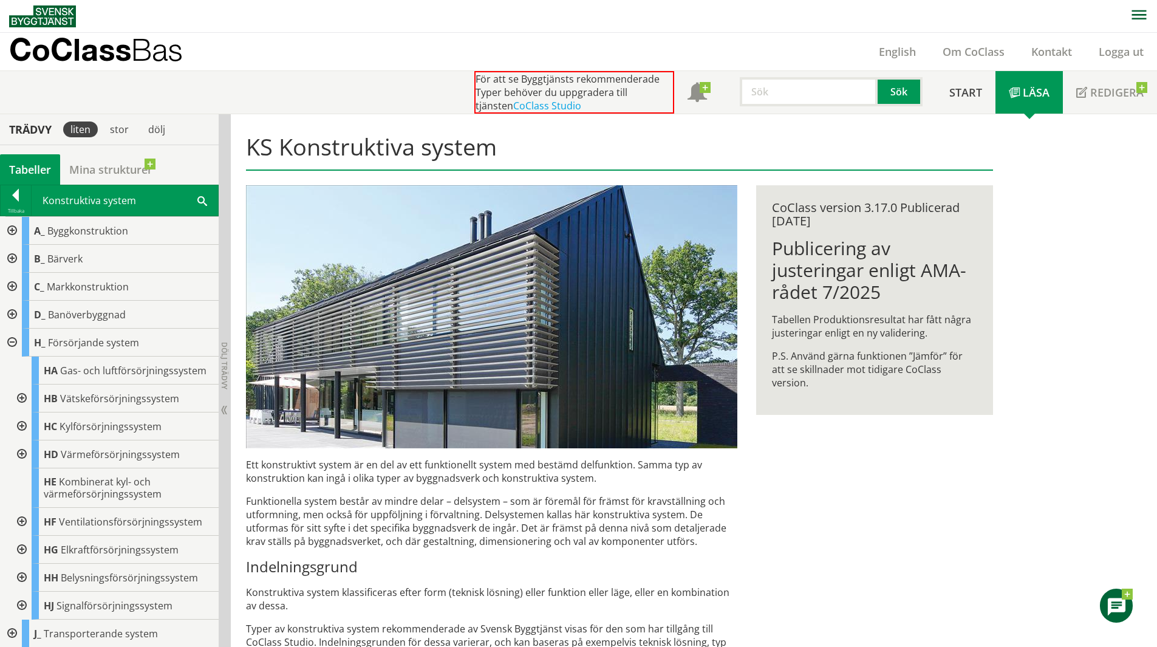
click at [12, 338] on div at bounding box center [11, 342] width 22 height 28
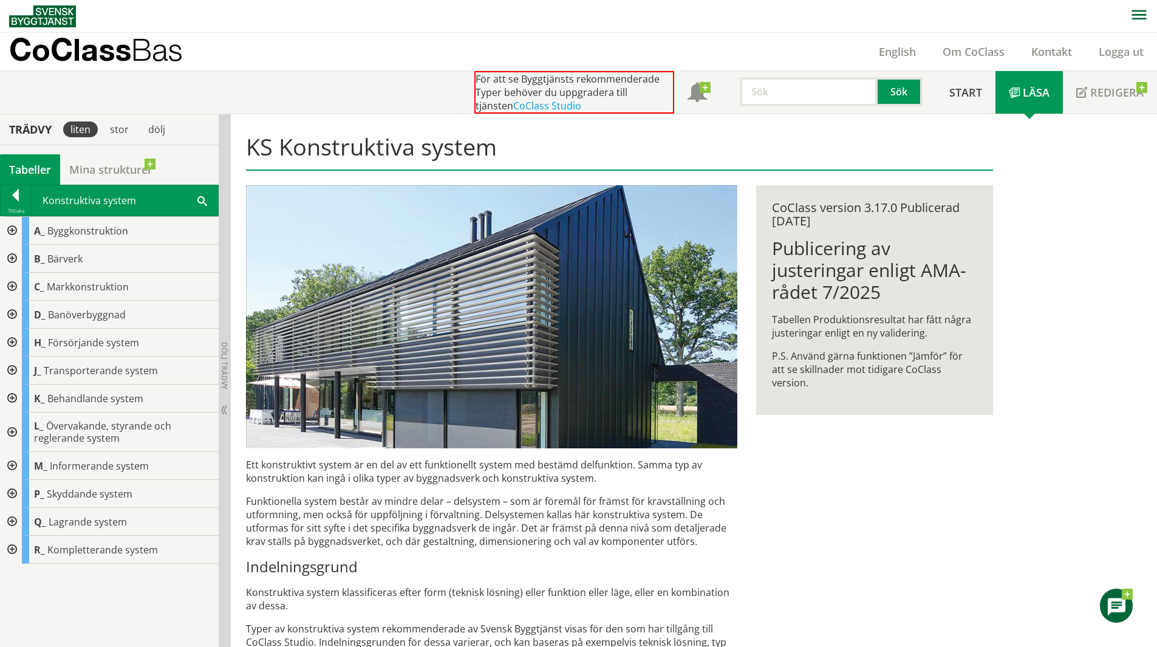
click at [12, 519] on div at bounding box center [11, 522] width 22 height 28
click at [18, 200] on div at bounding box center [16, 197] width 30 height 17
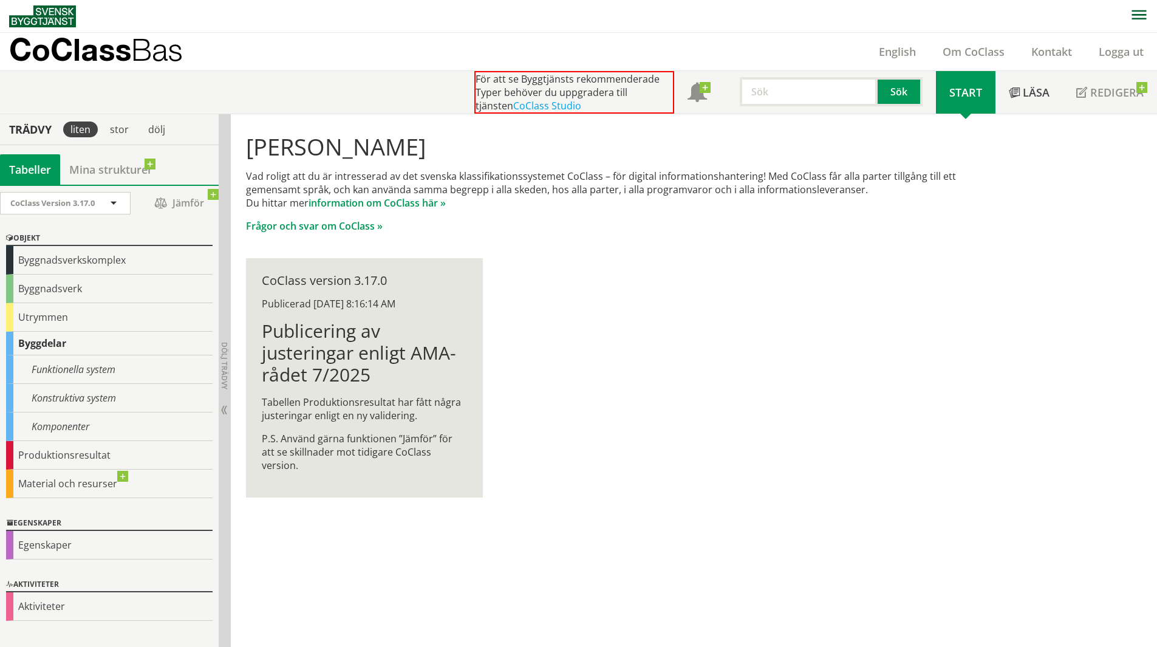
click at [62, 346] on div "Byggdelar" at bounding box center [109, 344] width 206 height 24
click at [58, 361] on div "Funktionella system" at bounding box center [109, 369] width 206 height 29
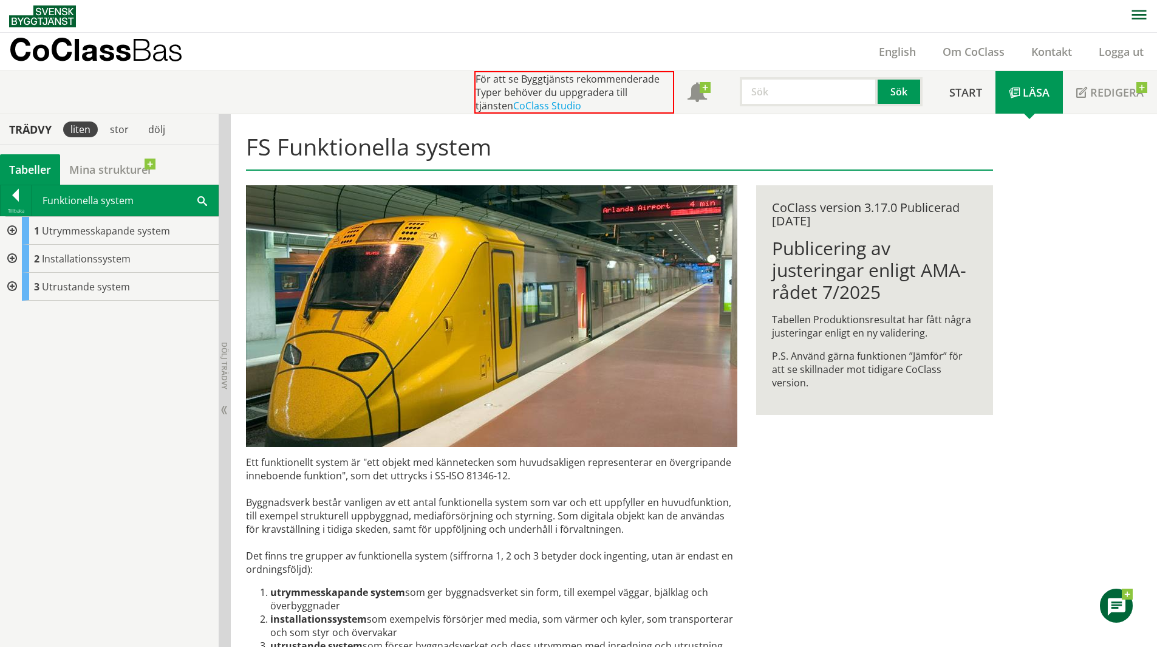
click at [209, 200] on div "Funktionella system Sök" at bounding box center [125, 200] width 186 height 30
click at [203, 200] on span at bounding box center [202, 200] width 10 height 13
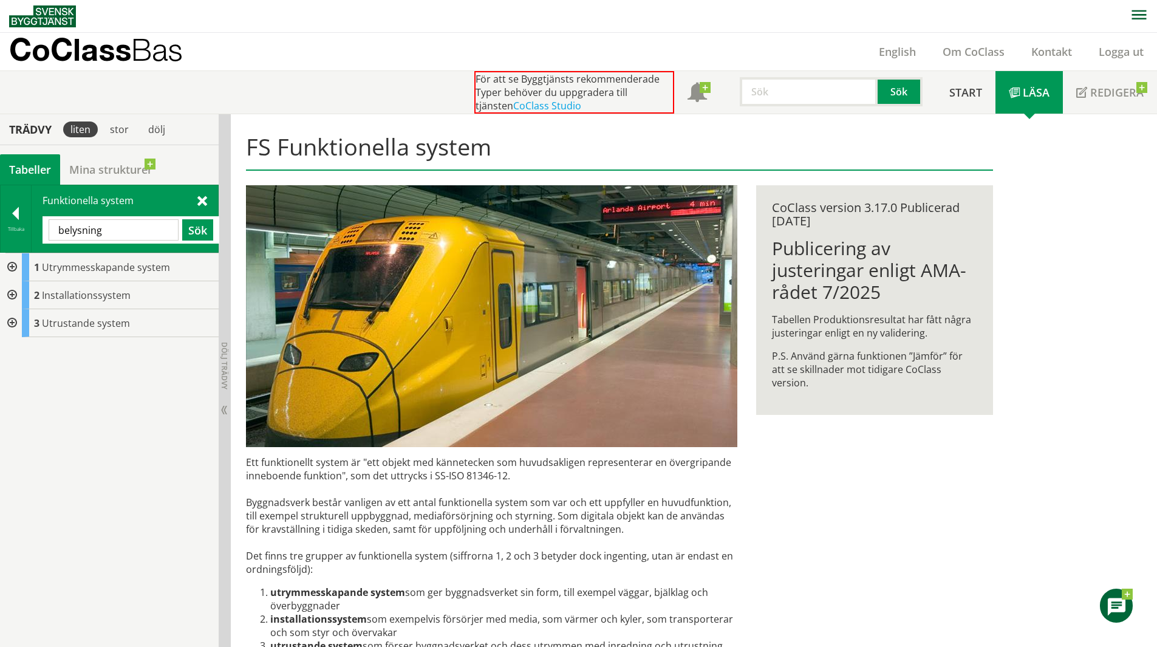
type input "belysning"
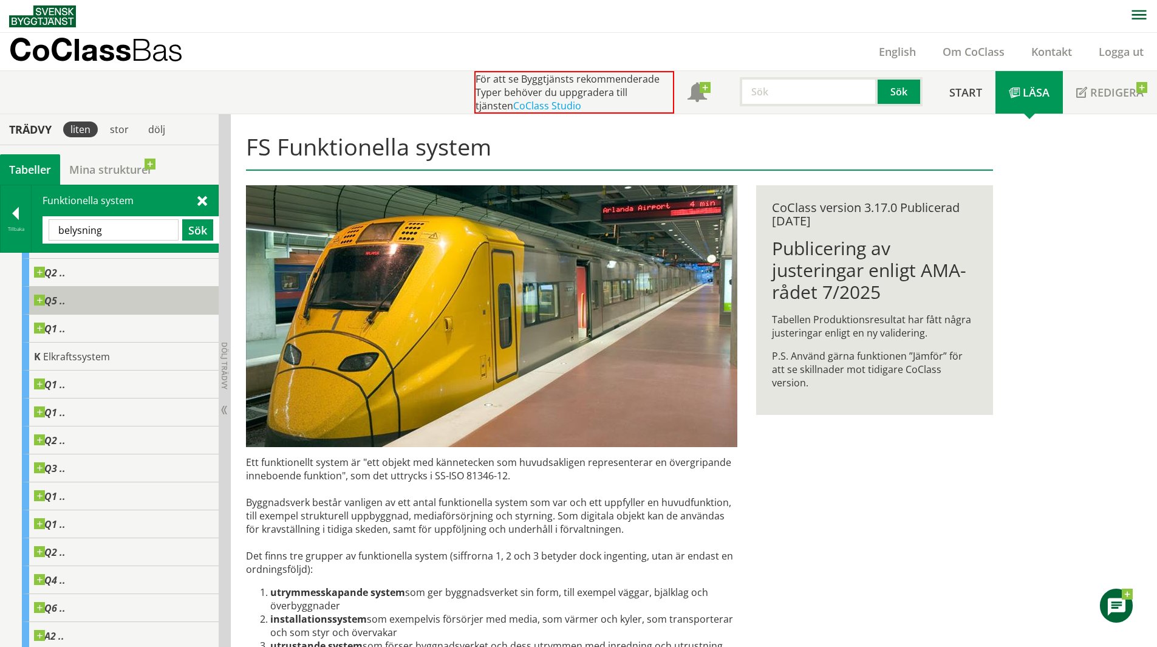
scroll to position [80, 0]
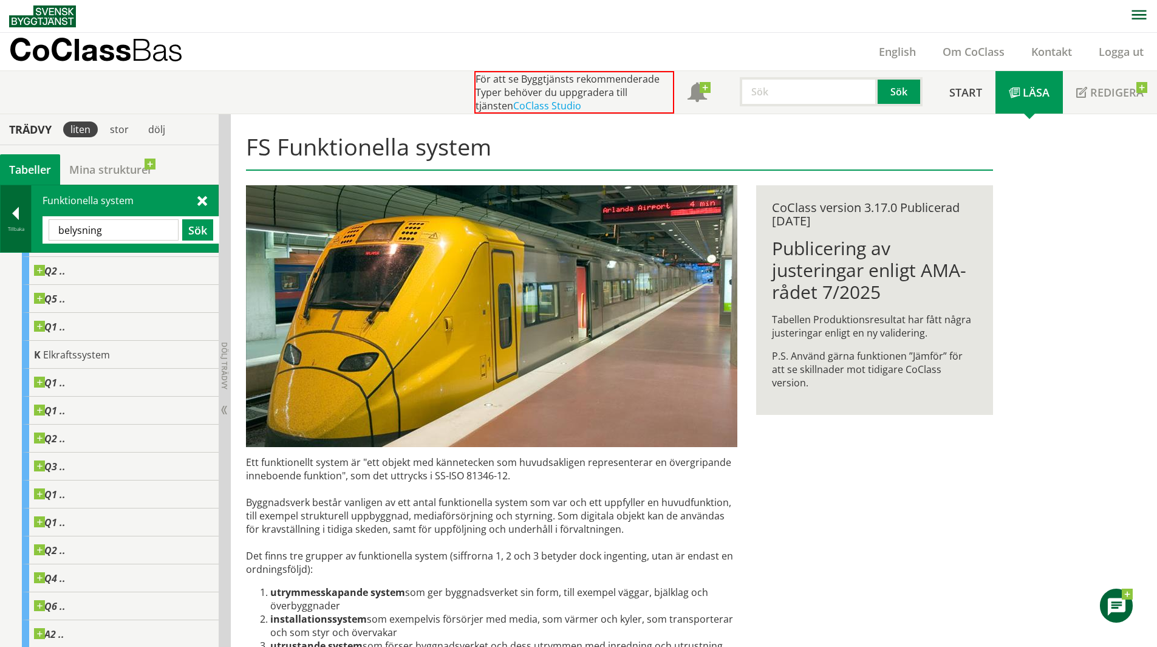
click at [24, 224] on div at bounding box center [16, 215] width 30 height 17
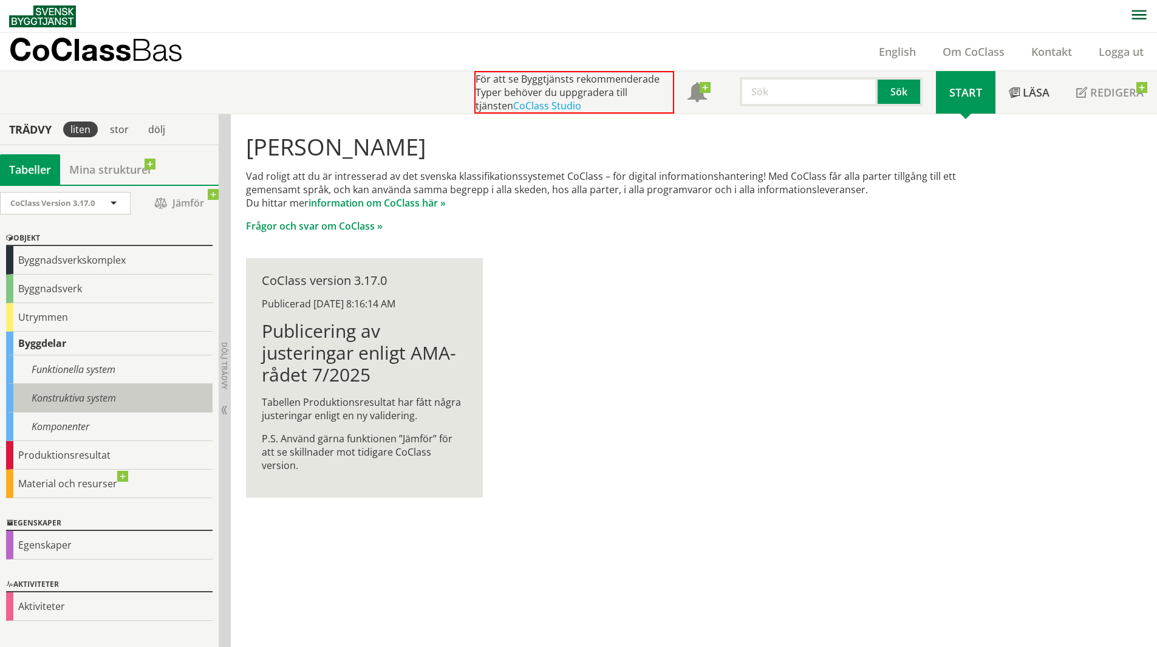
click at [102, 394] on div "Konstruktiva system" at bounding box center [109, 398] width 206 height 29
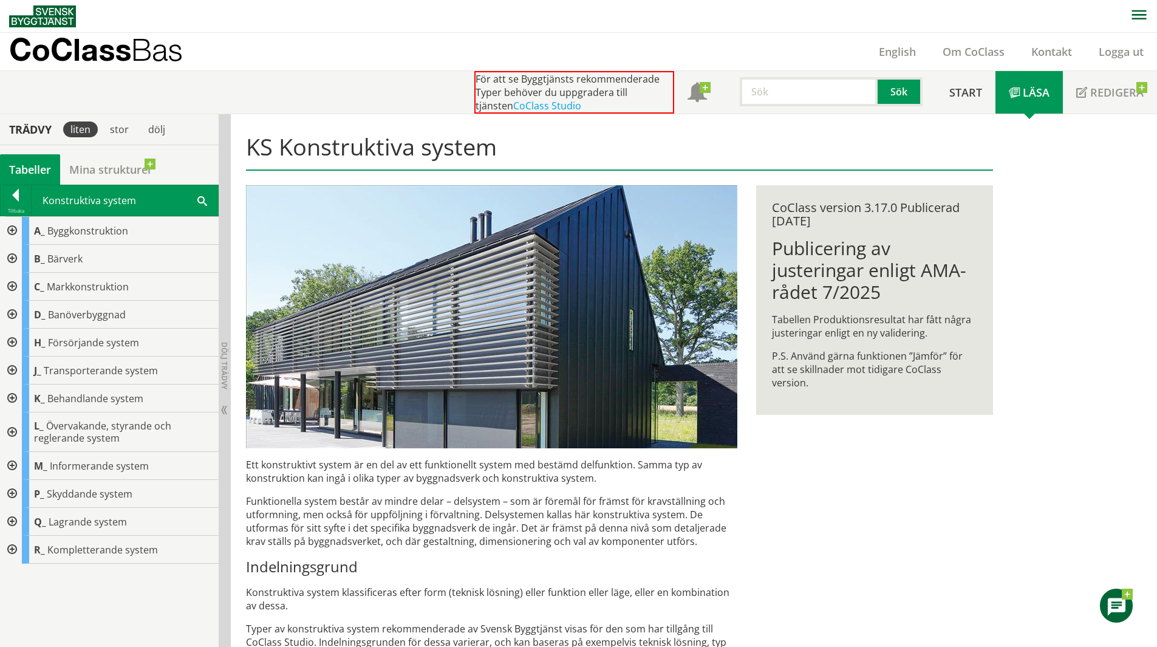
click at [202, 199] on span at bounding box center [202, 200] width 10 height 13
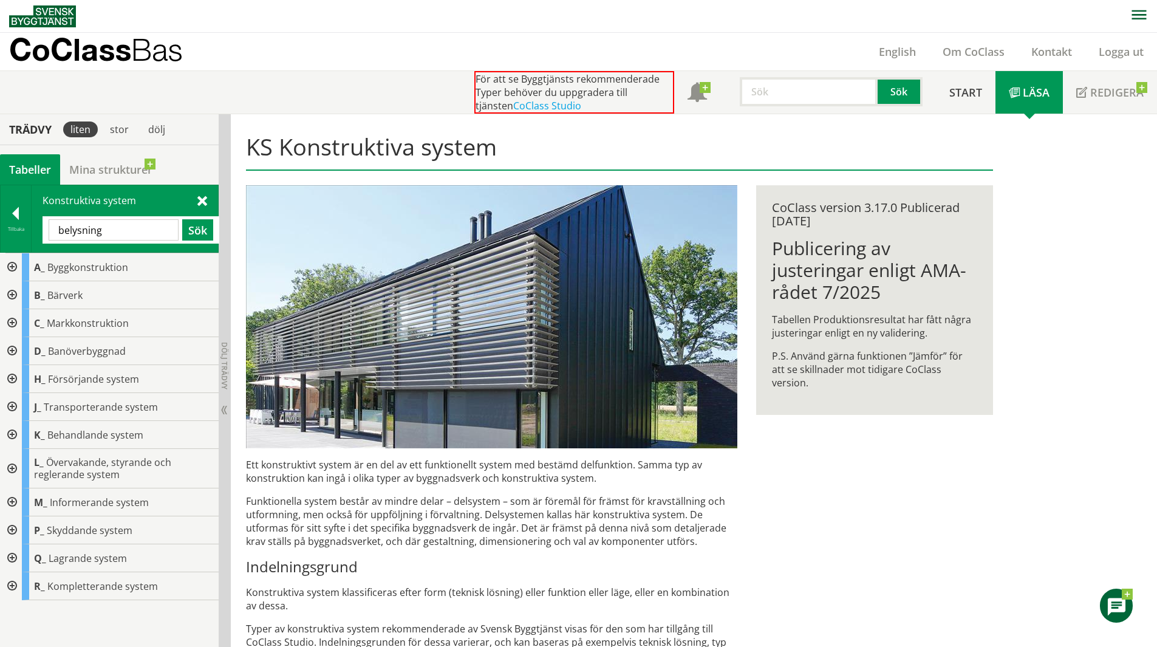
type input "belysning"
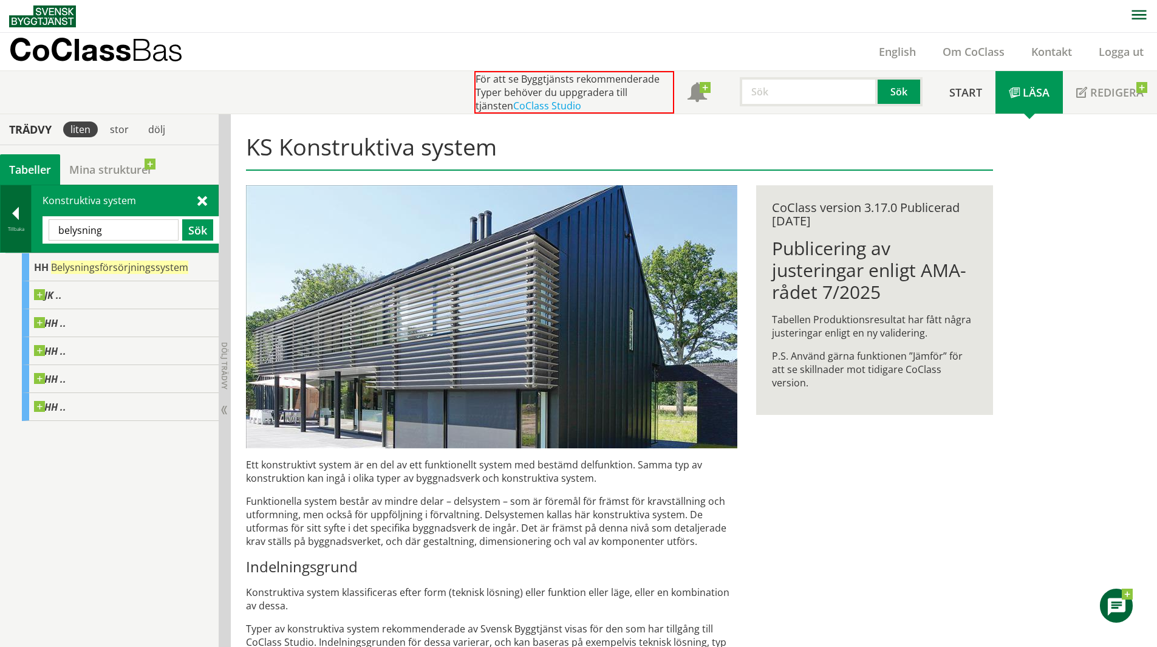
click at [5, 214] on div at bounding box center [16, 215] width 30 height 17
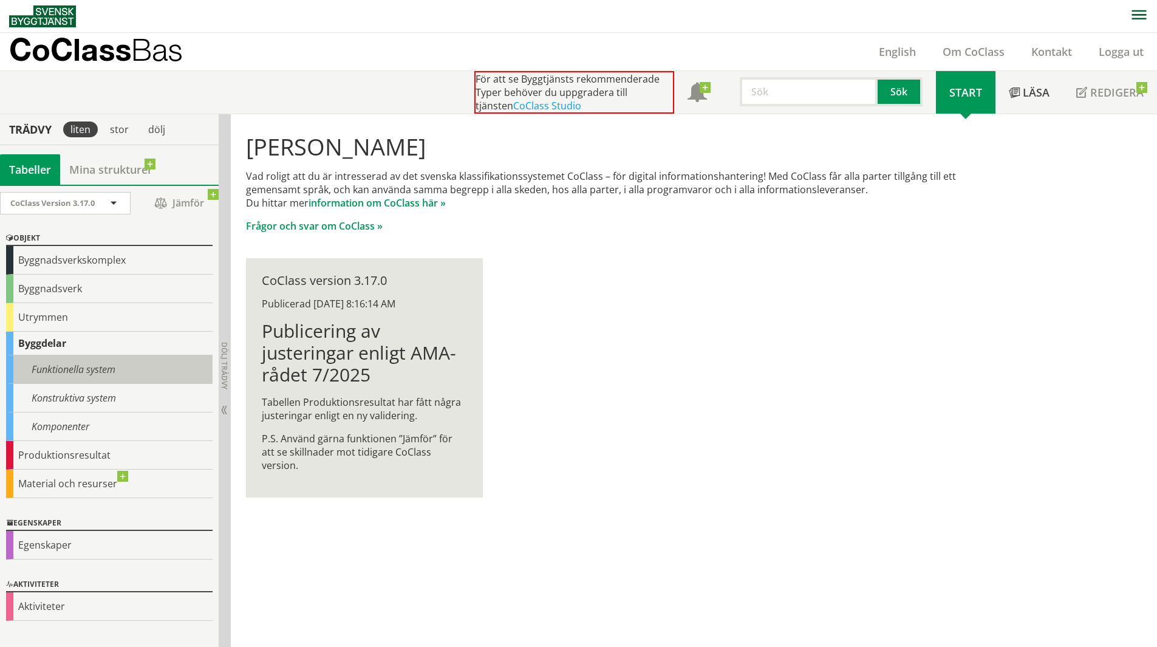
click at [87, 370] on div "Funktionella system" at bounding box center [109, 369] width 206 height 29
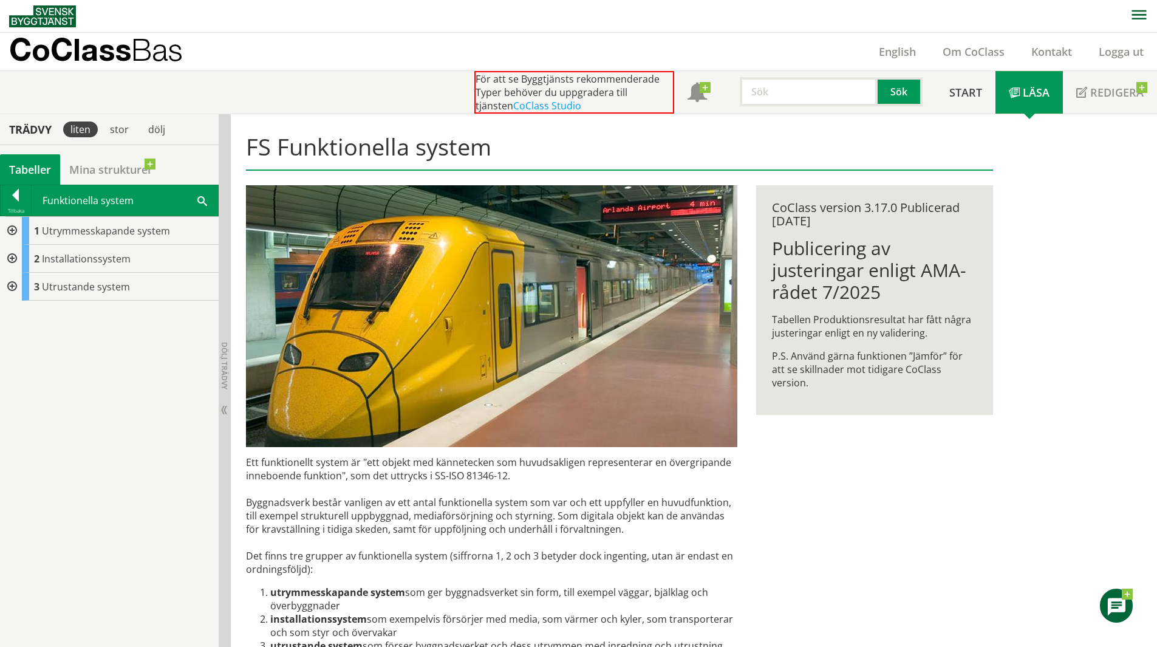
click at [7, 252] on div at bounding box center [11, 259] width 22 height 28
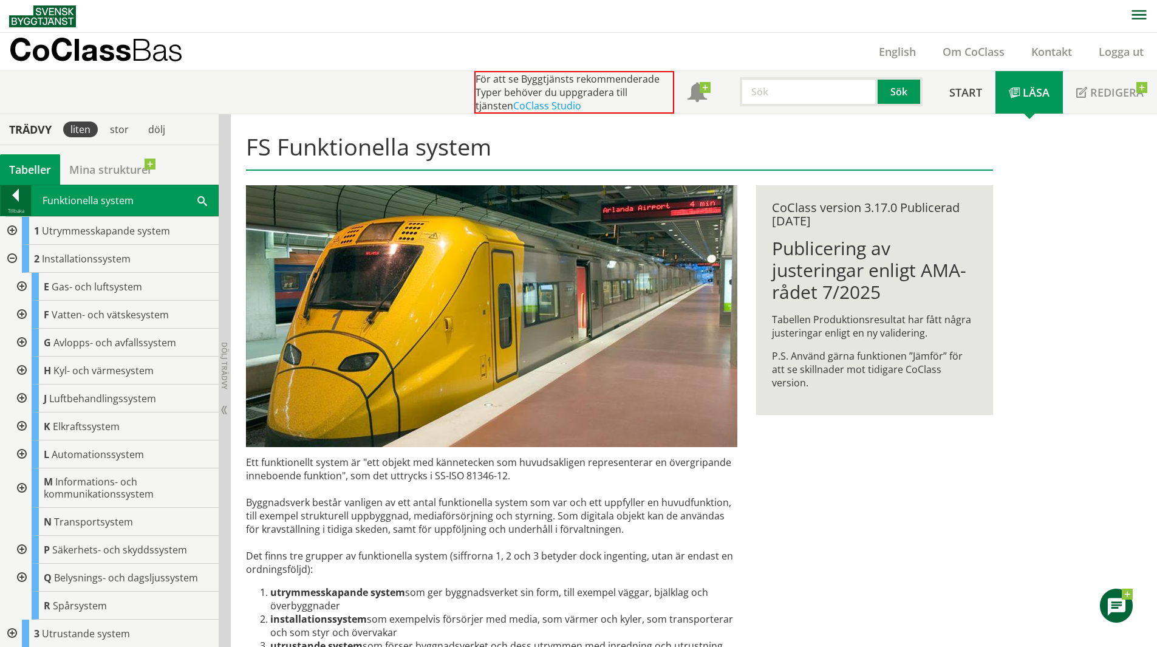
click at [18, 200] on div at bounding box center [16, 197] width 30 height 17
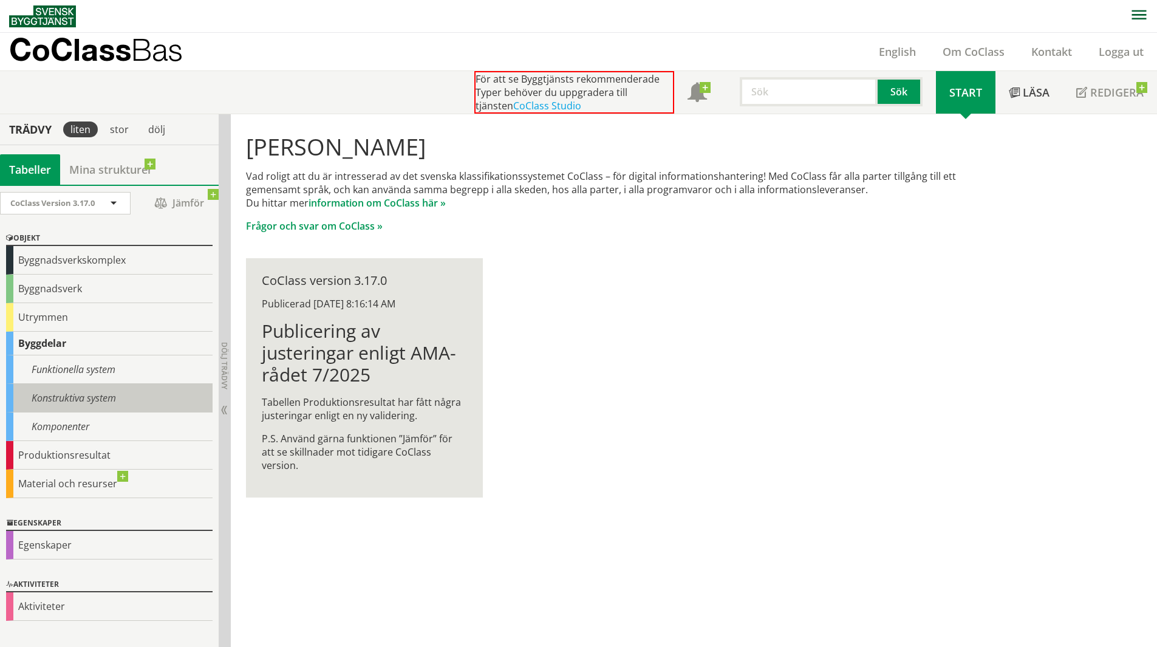
click at [58, 391] on div "Konstruktiva system" at bounding box center [109, 398] width 206 height 29
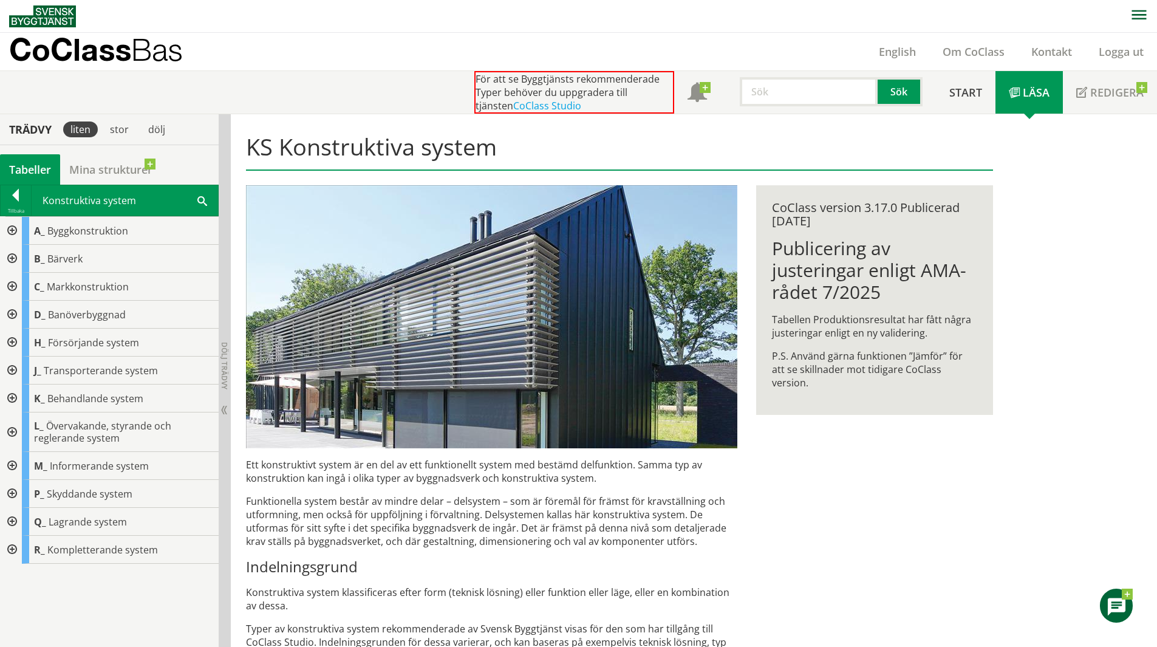
click at [12, 288] on div at bounding box center [11, 287] width 22 height 28
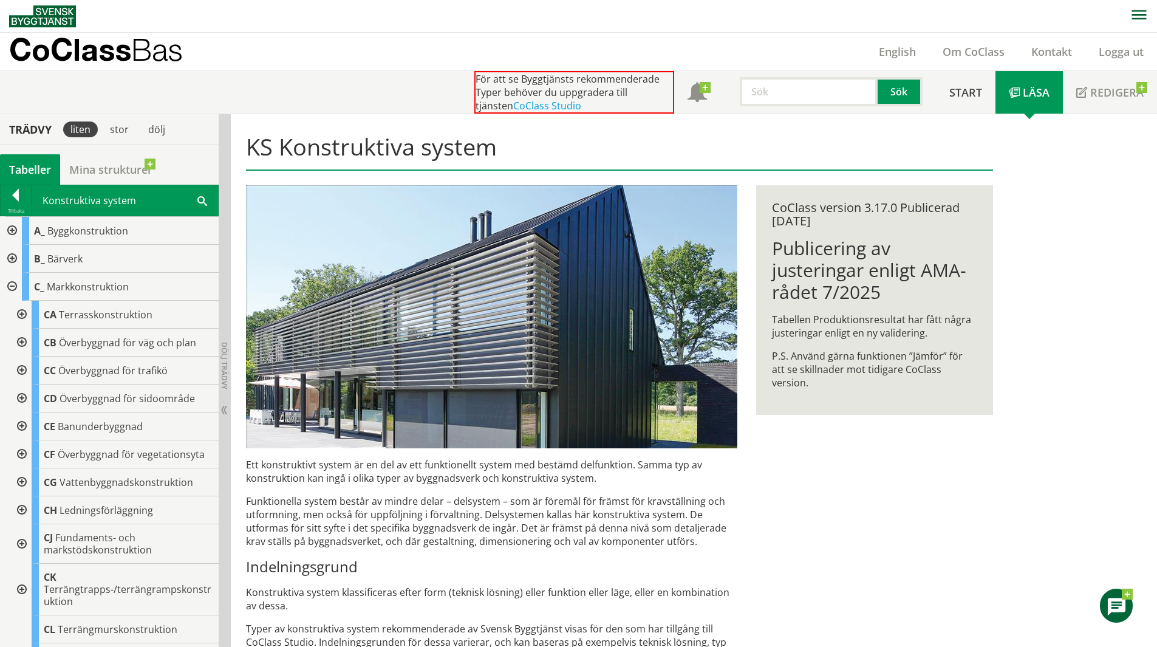
click at [10, 286] on div at bounding box center [11, 287] width 22 height 28
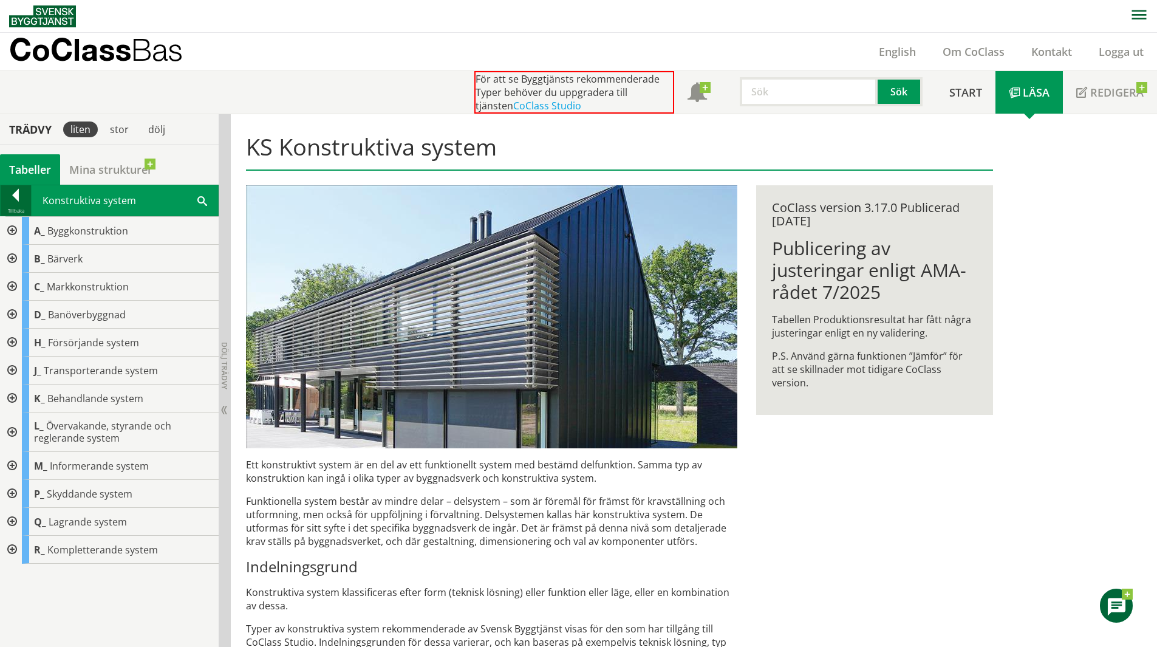
click at [16, 195] on div at bounding box center [16, 197] width 30 height 17
